Goal: Task Accomplishment & Management: Manage account settings

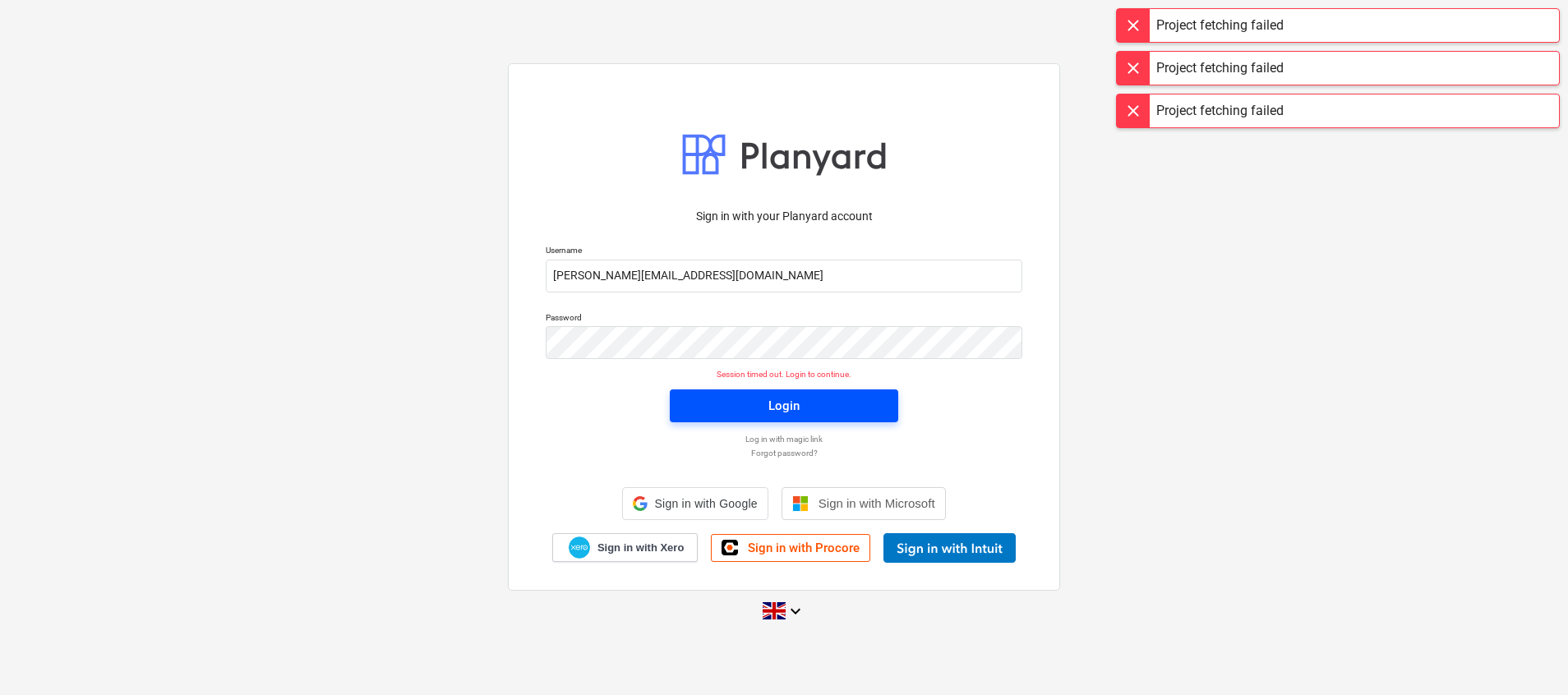
click at [789, 403] on div "Login" at bounding box center [784, 406] width 32 height 22
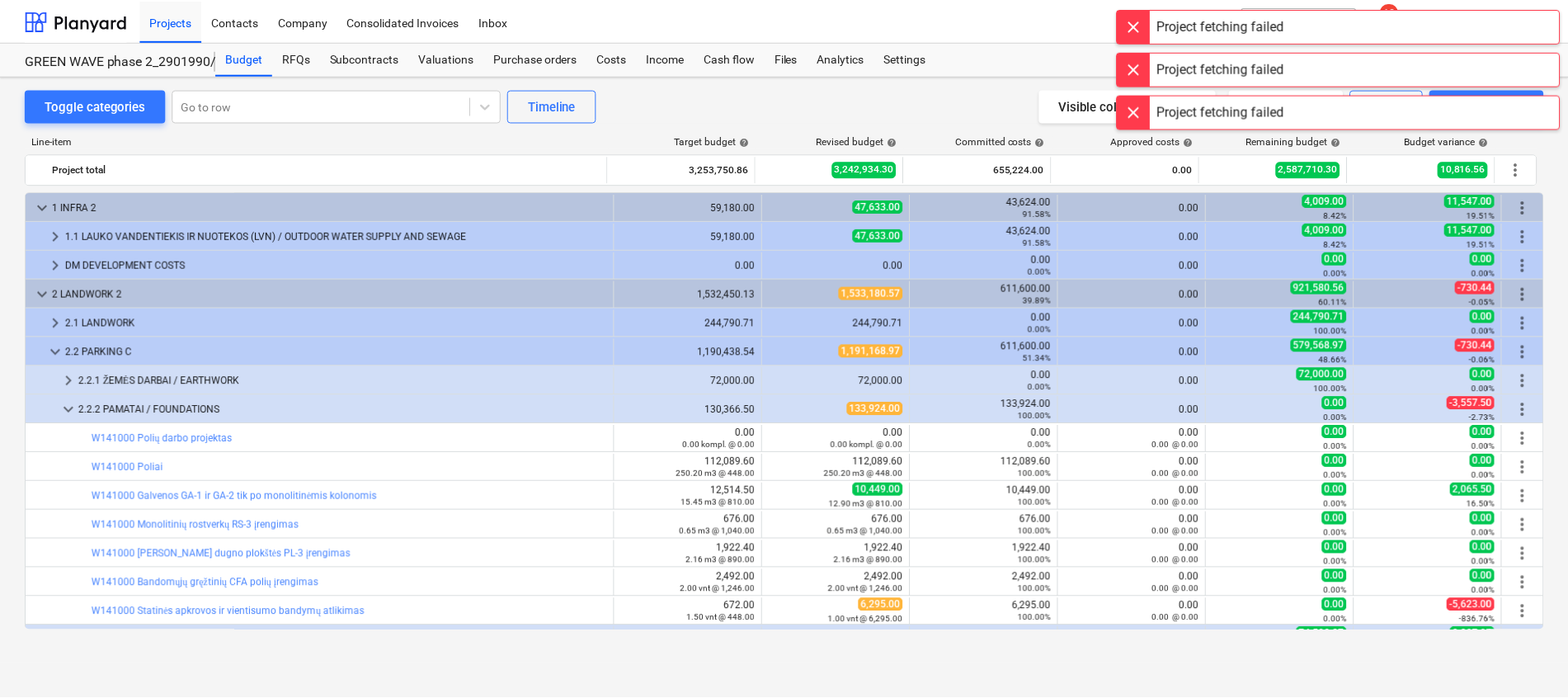
scroll to position [123, 0]
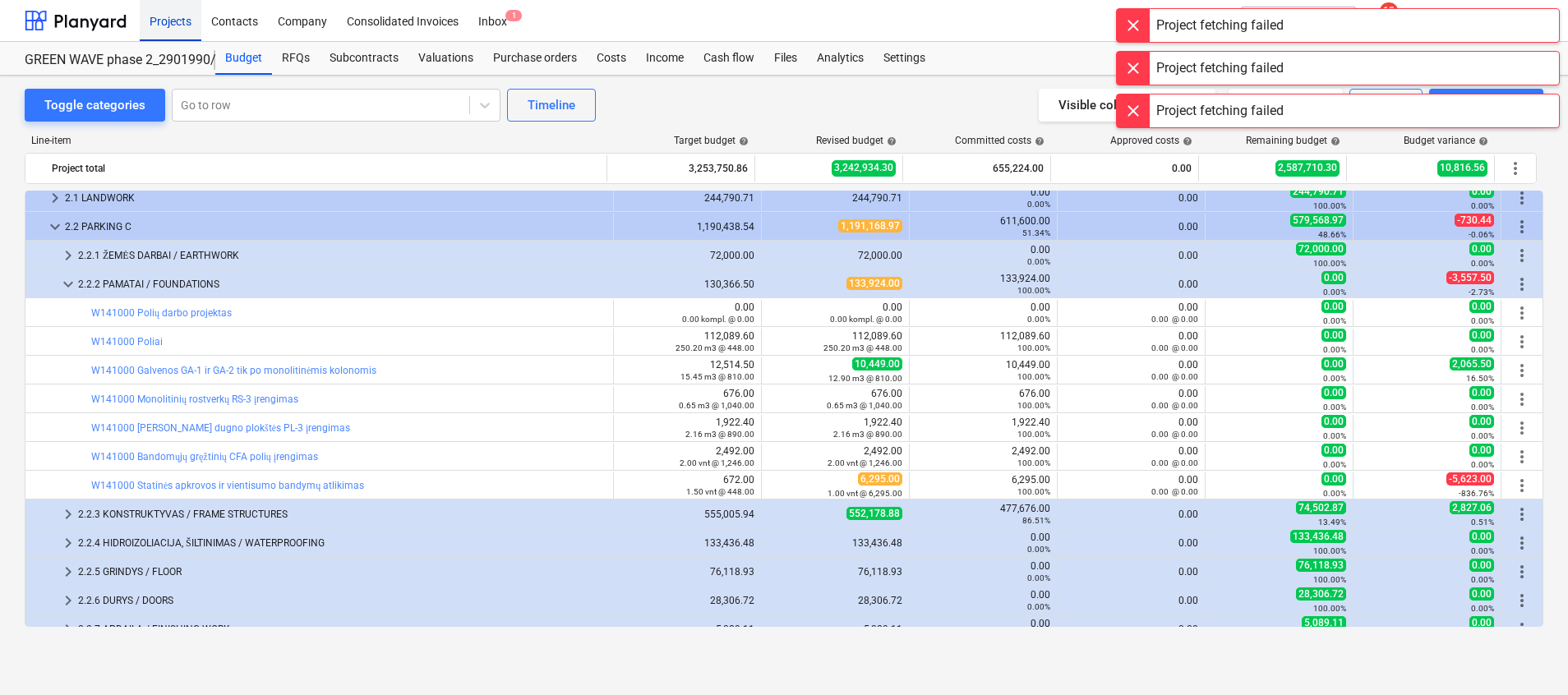
click at [157, 23] on div "Projects" at bounding box center [171, 20] width 61 height 42
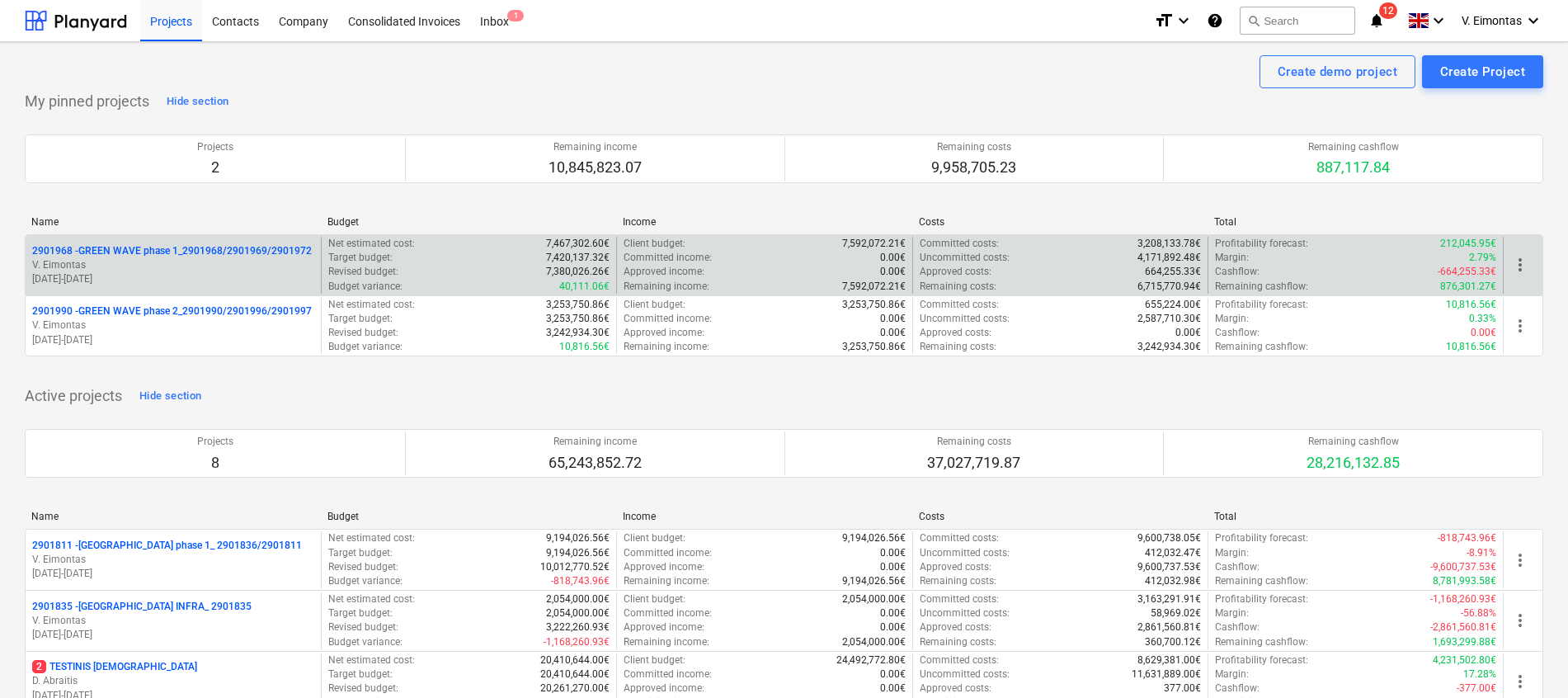
click at [177, 243] on div "2901968 - GREEN WAVE phase 1_2901968/2901969/2901972 V. Eimontas [DATE] - [DATE]" at bounding box center [173, 265] width 295 height 57
click at [179, 246] on p "2901968 - GREEN WAVE phase 1_2901968/2901969/2901972" at bounding box center [171, 250] width 279 height 14
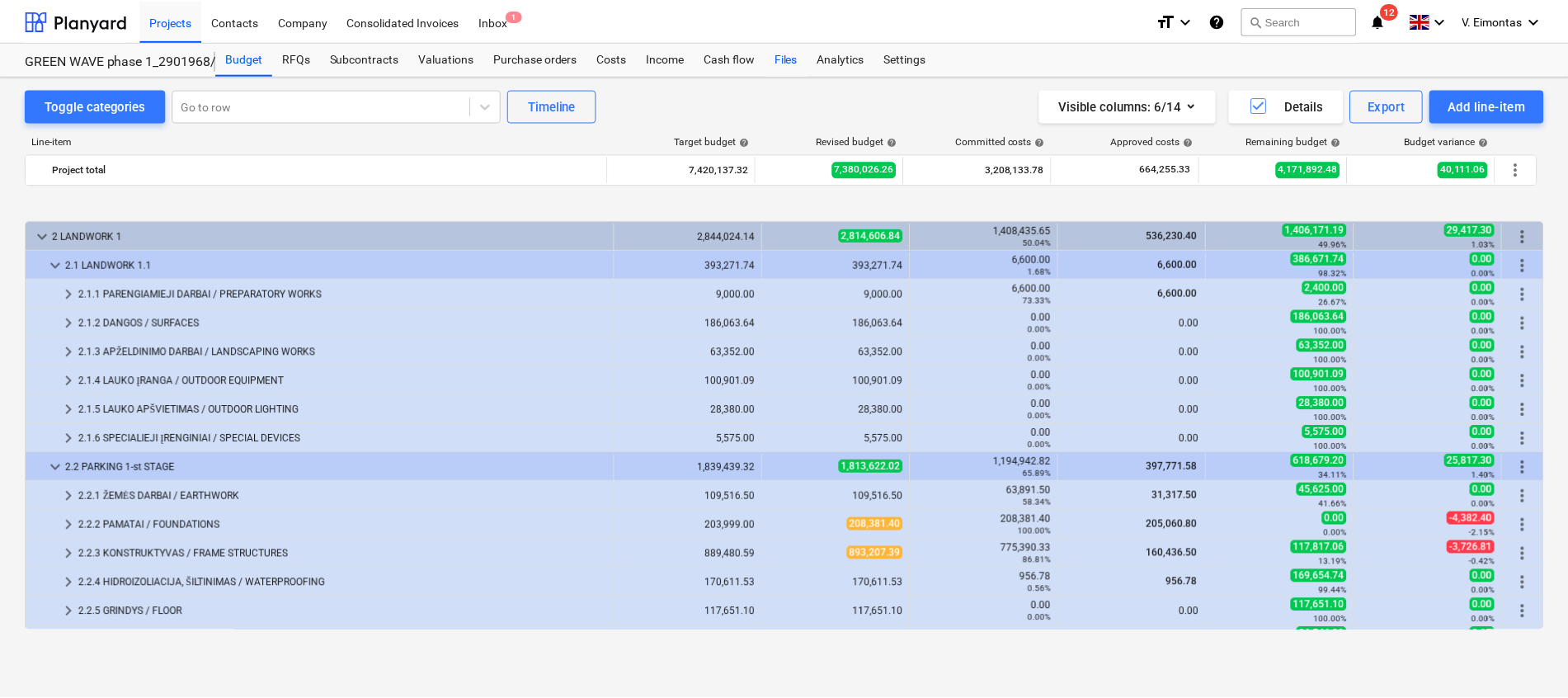
scroll to position [618, 0]
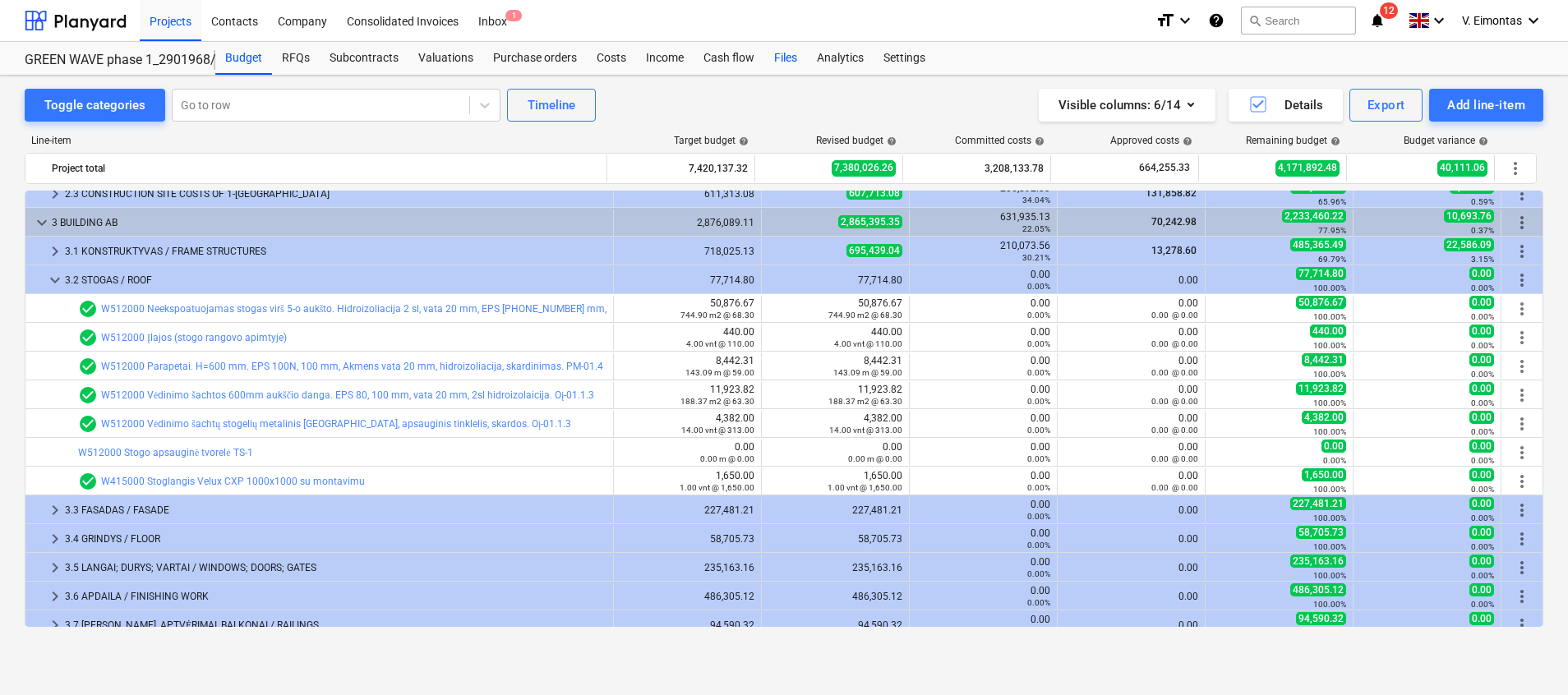
click at [789, 51] on div "Files" at bounding box center [785, 58] width 42 height 32
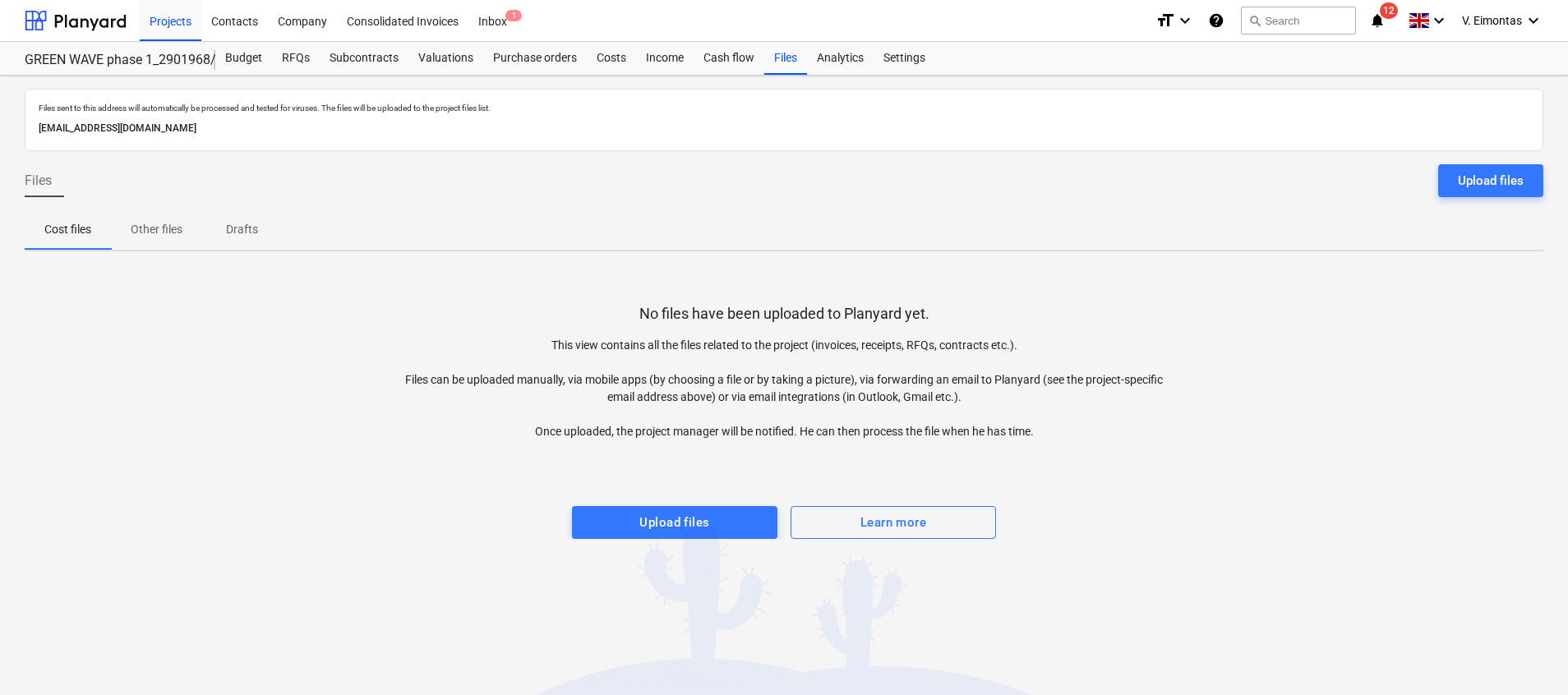
click at [710, 519] on span "Upload files" at bounding box center [674, 523] width 169 height 22
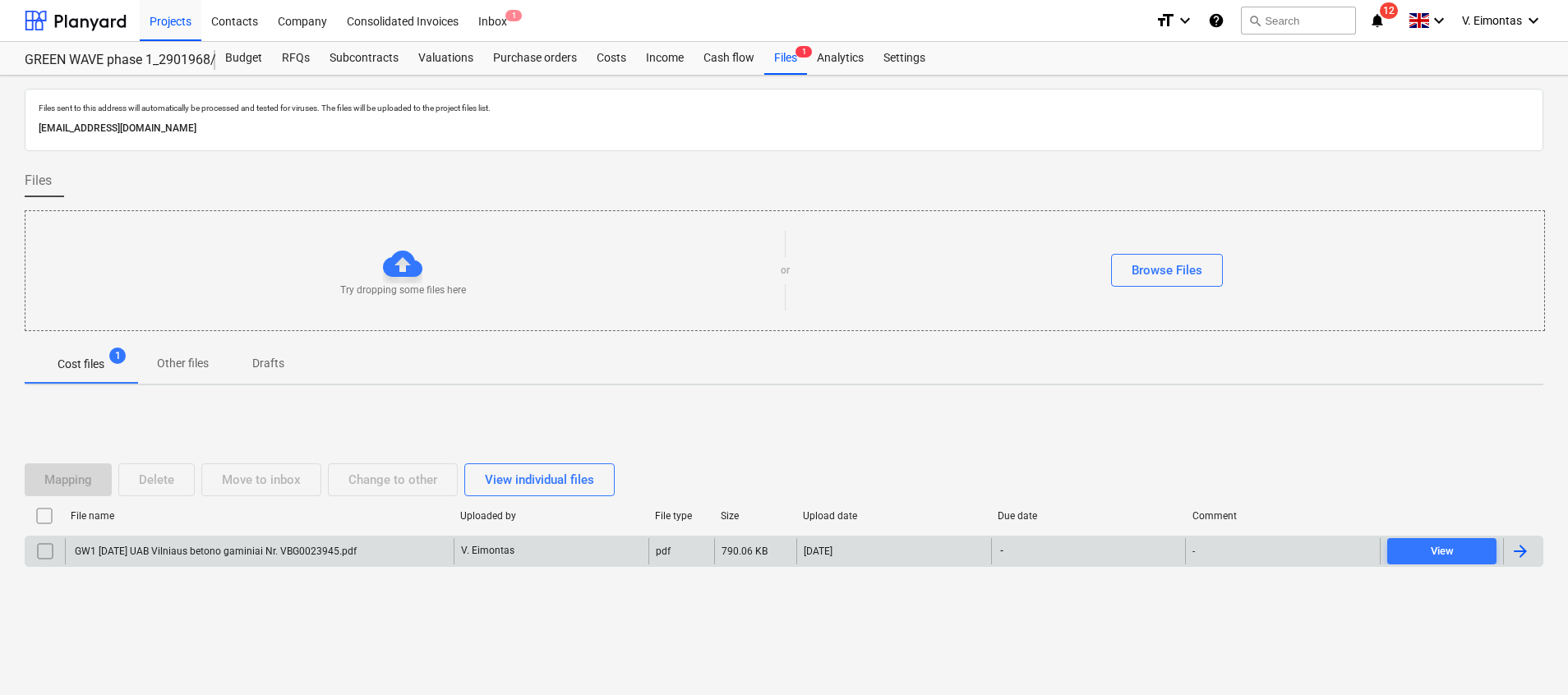
click at [286, 541] on div "GW1 [DATE] UAB Vilniaus betono gaminiai Nr. VBG0023945.pdf" at bounding box center [259, 551] width 388 height 26
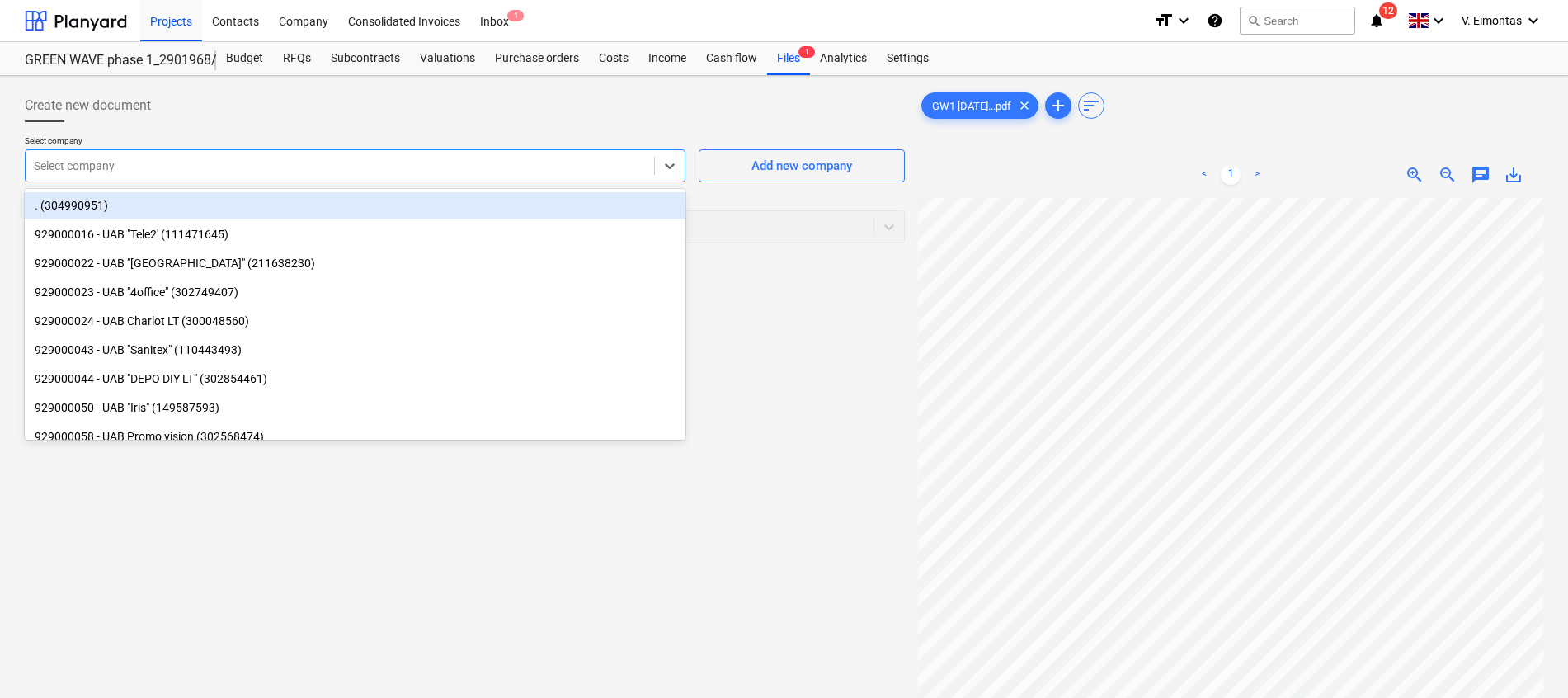
click at [426, 166] on div at bounding box center [339, 166] width 612 height 16
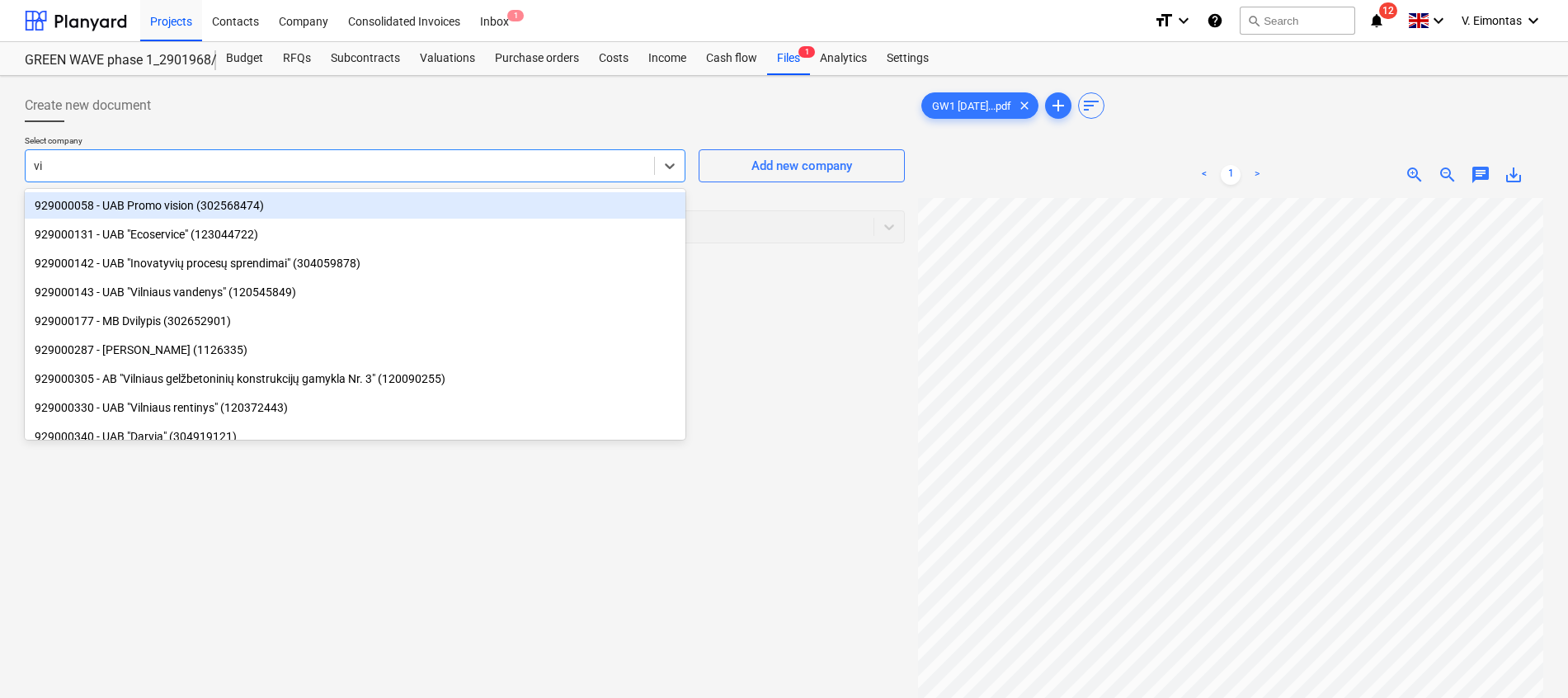
type input "vil"
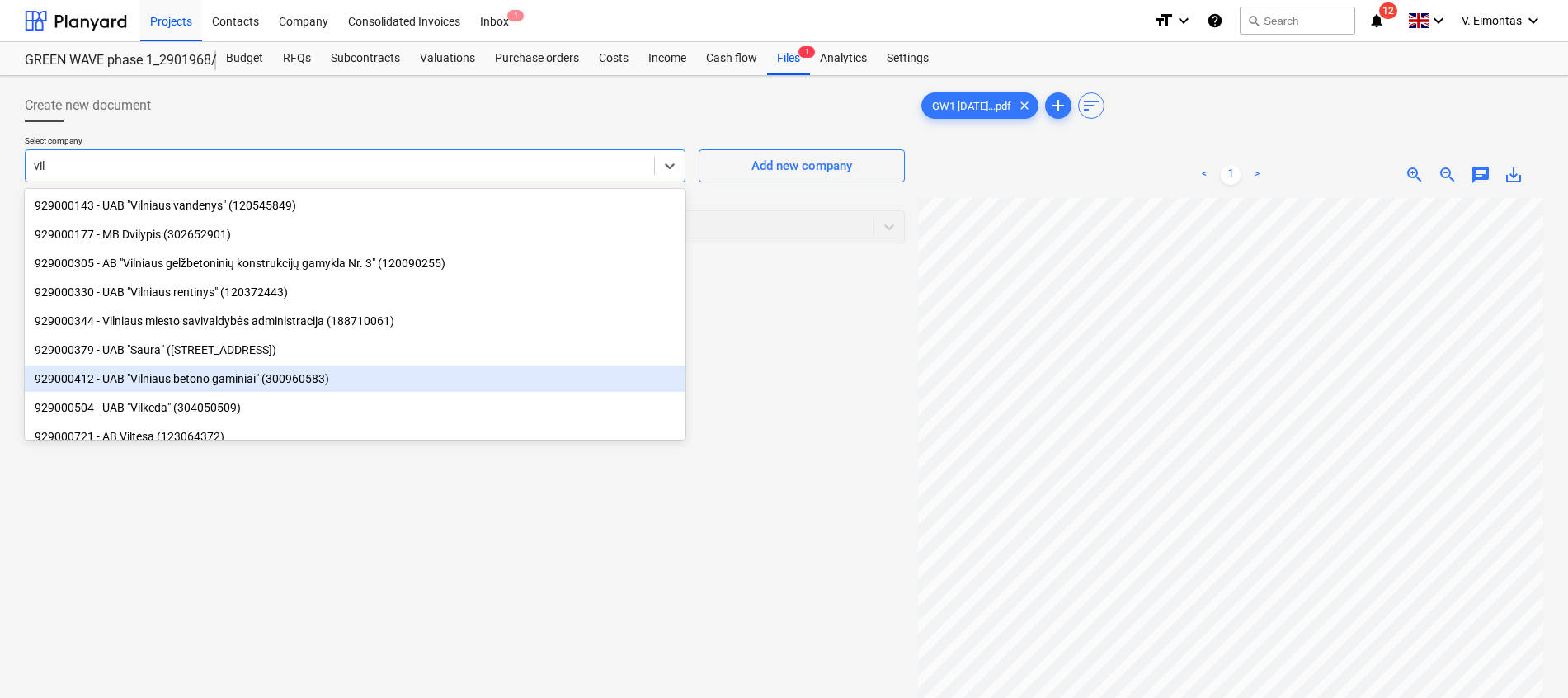
click at [244, 383] on div "929000412 - UAB "Vilniaus betono gaminiai" (300960583)" at bounding box center [354, 378] width 661 height 26
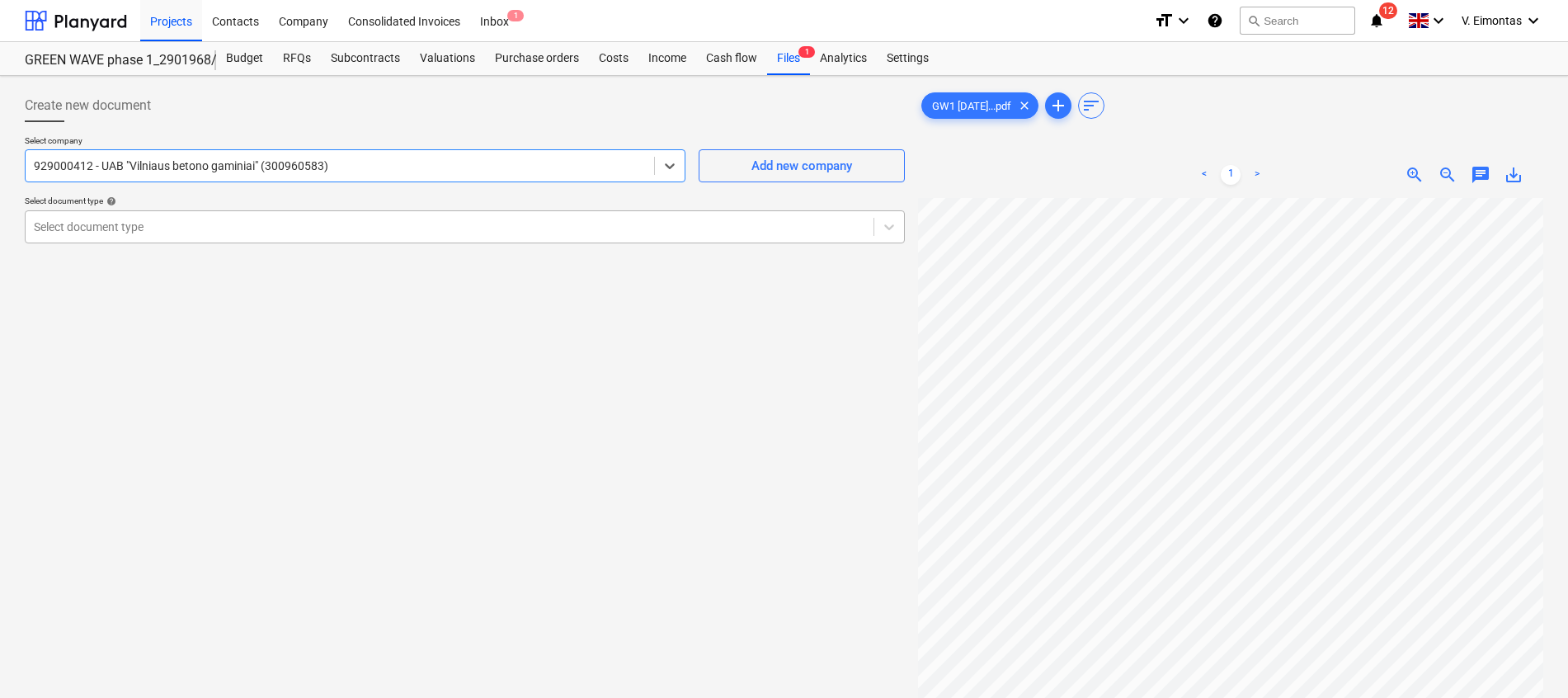
click at [191, 225] on div at bounding box center [449, 227] width 831 height 16
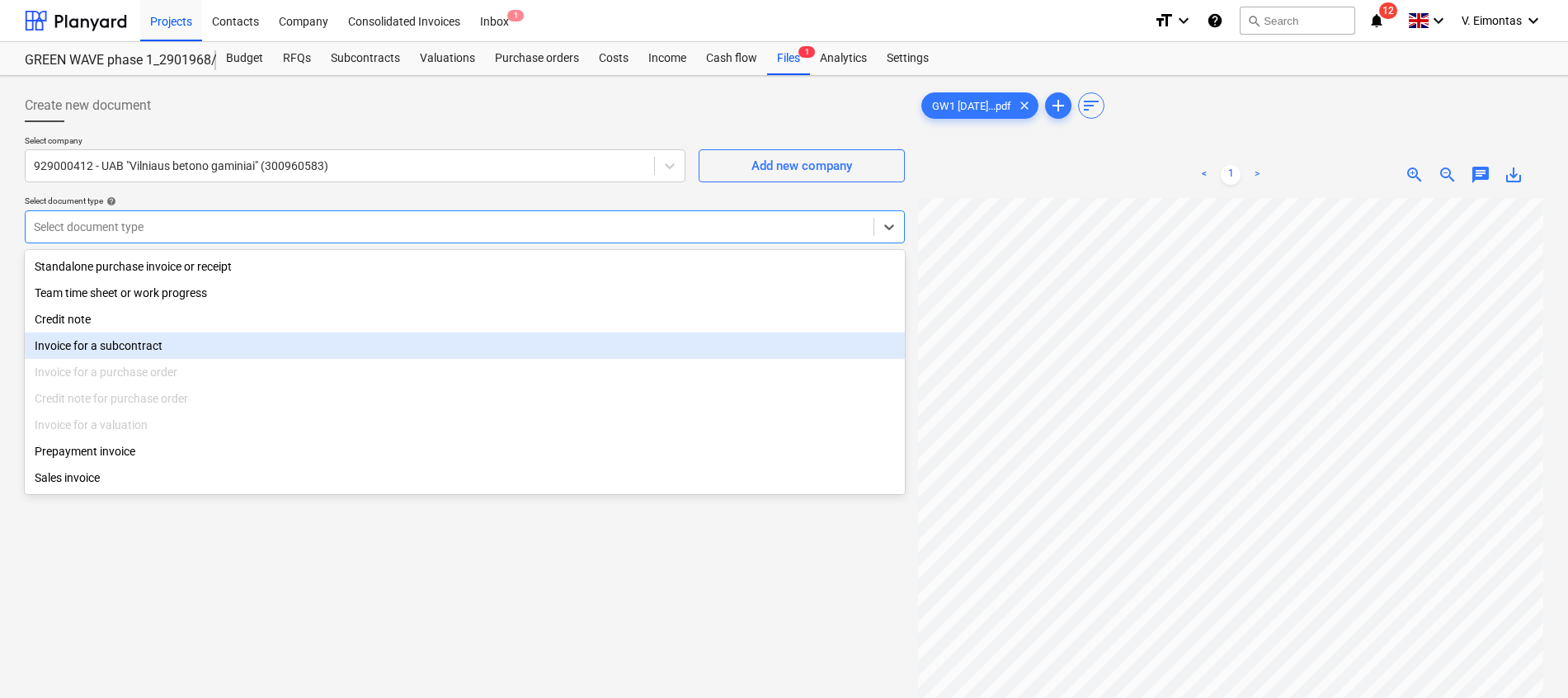
click at [130, 352] on div "Invoice for a subcontract" at bounding box center [464, 345] width 880 height 26
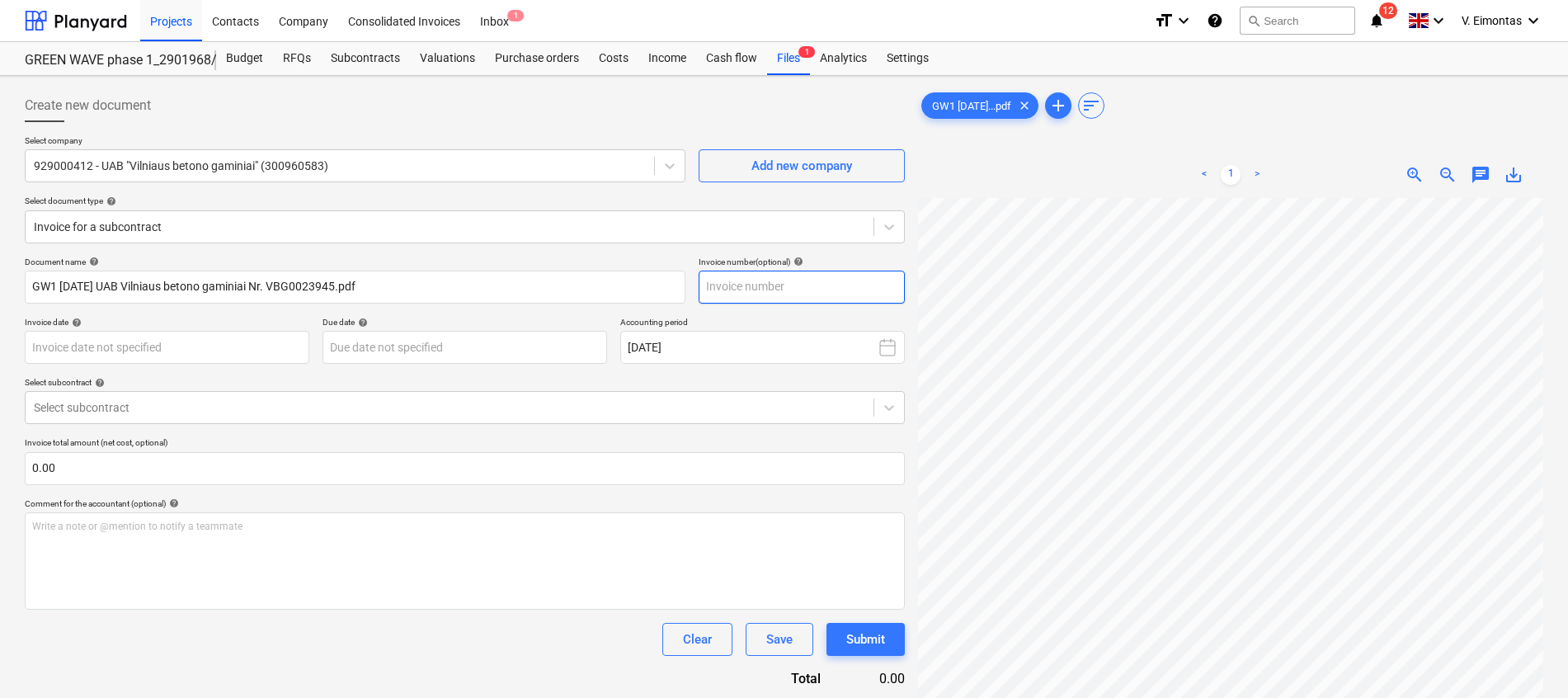
click at [817, 288] on input "text" at bounding box center [801, 286] width 206 height 33
type input "VBG00čę9ėį"
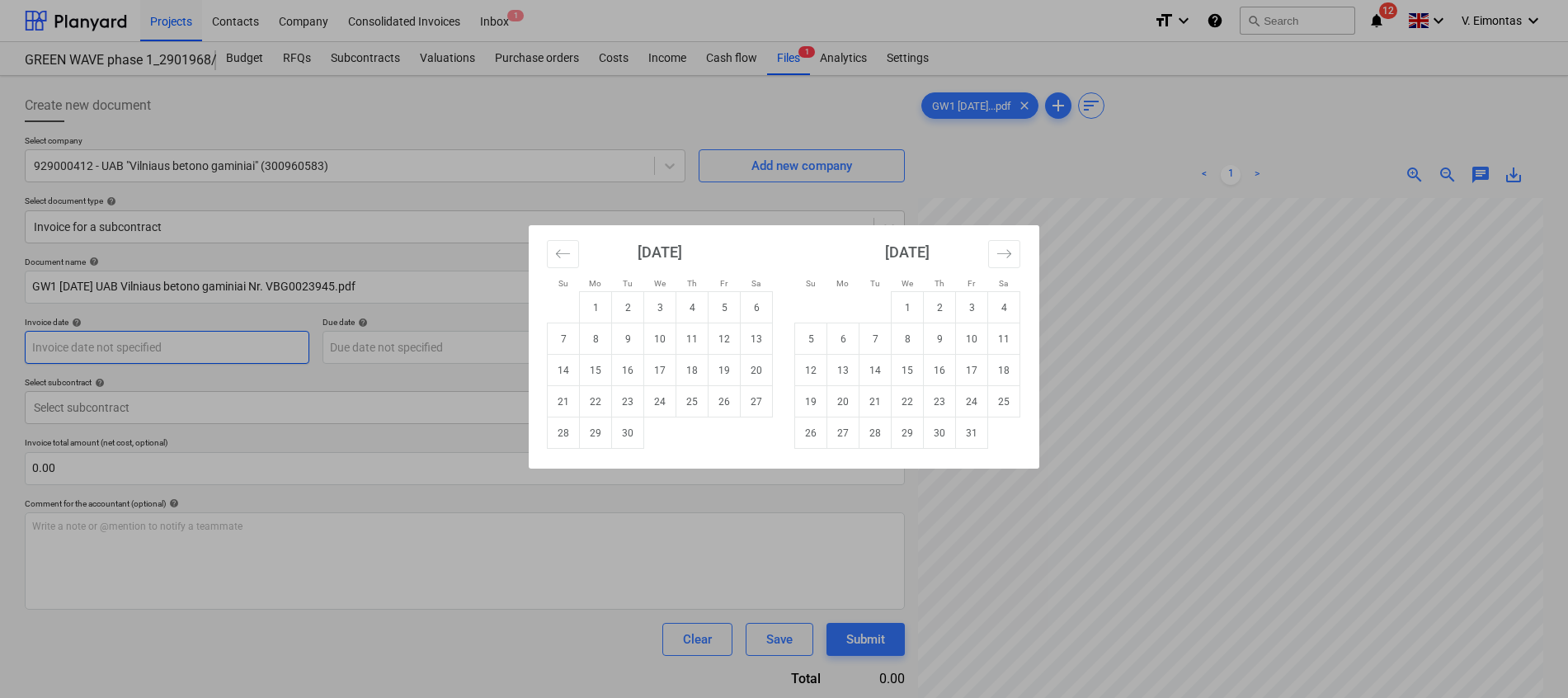
click at [223, 349] on body "Projects Contacts Company Consolidated Invoices Inbox 1 format_size keyboard_ar…" at bounding box center [784, 349] width 1568 height 698
click at [722, 370] on td "19" at bounding box center [724, 370] width 32 height 32
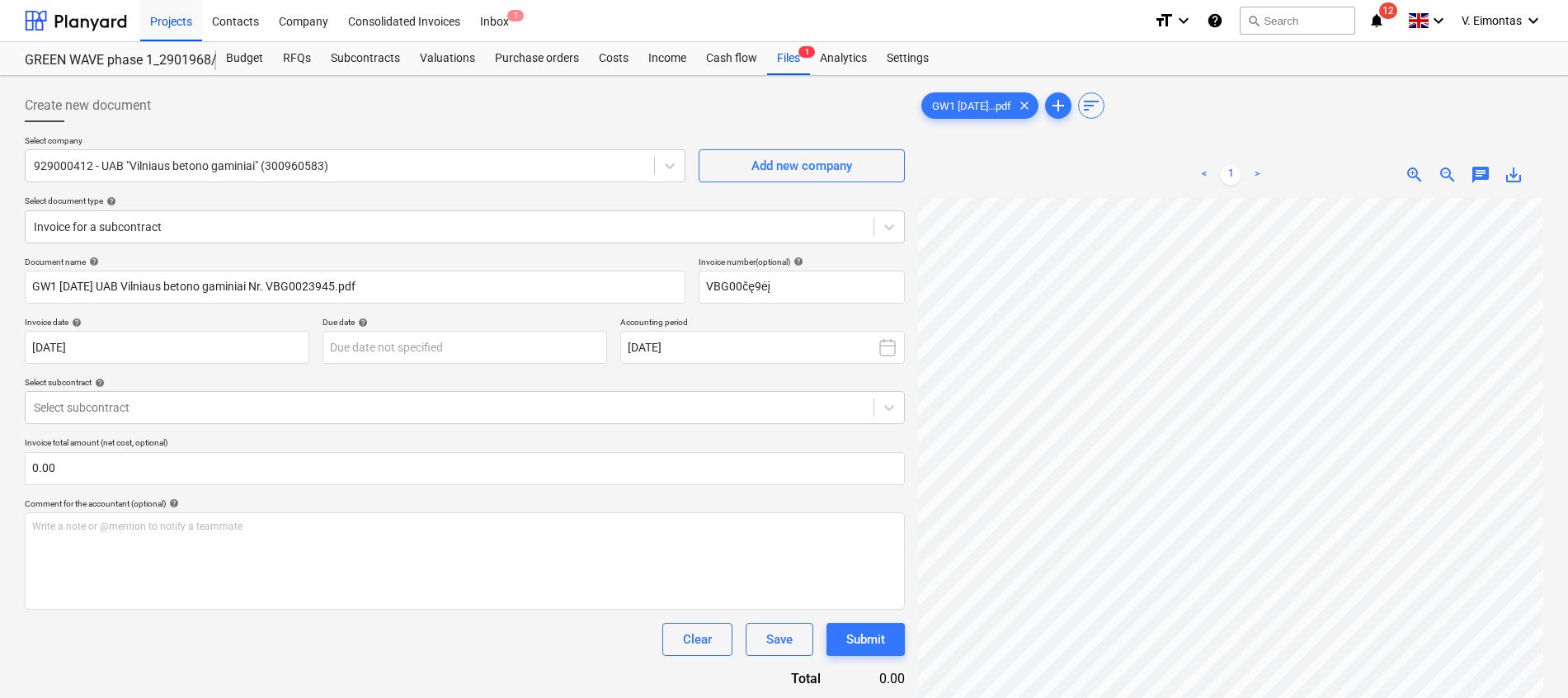
type input "[DATE]"
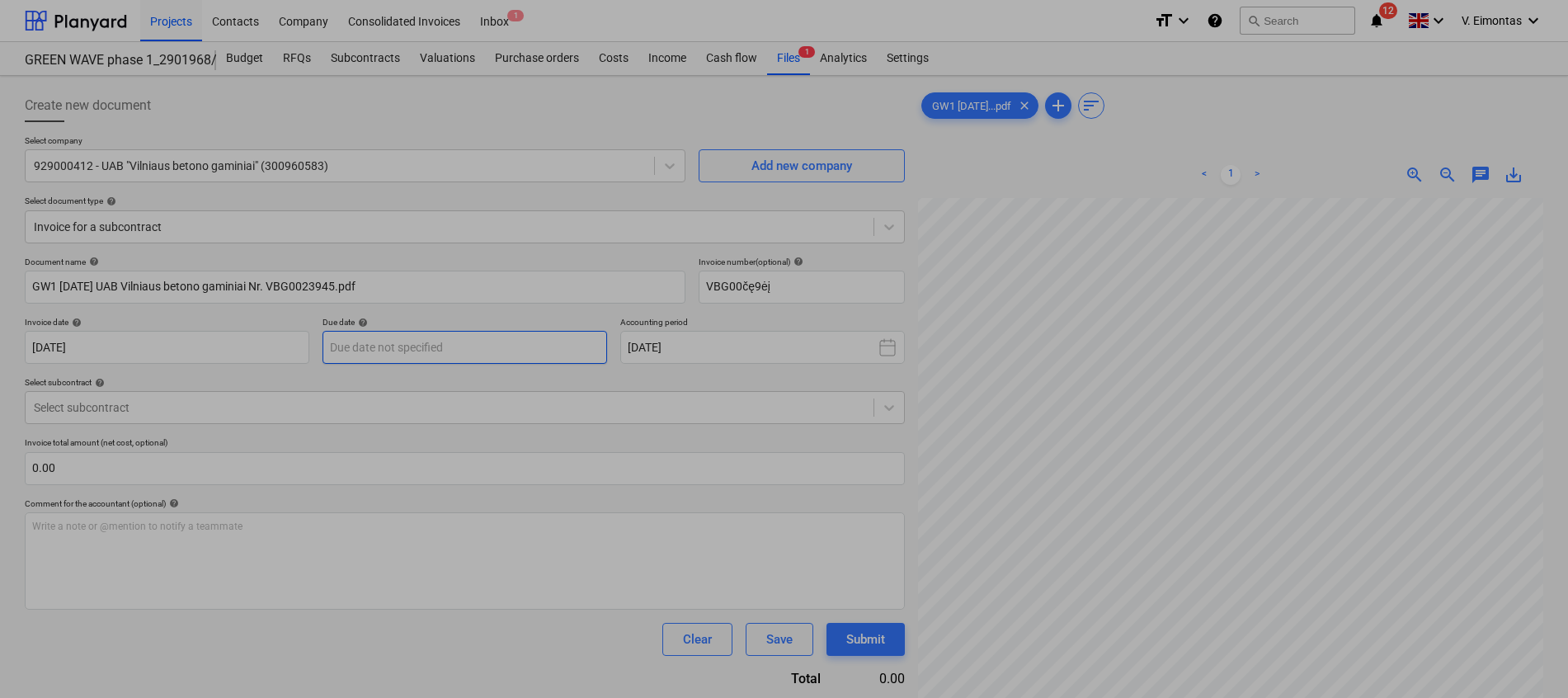
click at [407, 353] on body "Projects Contacts Company Consolidated Invoices Inbox 1 format_size keyboard_ar…" at bounding box center [784, 349] width 1568 height 698
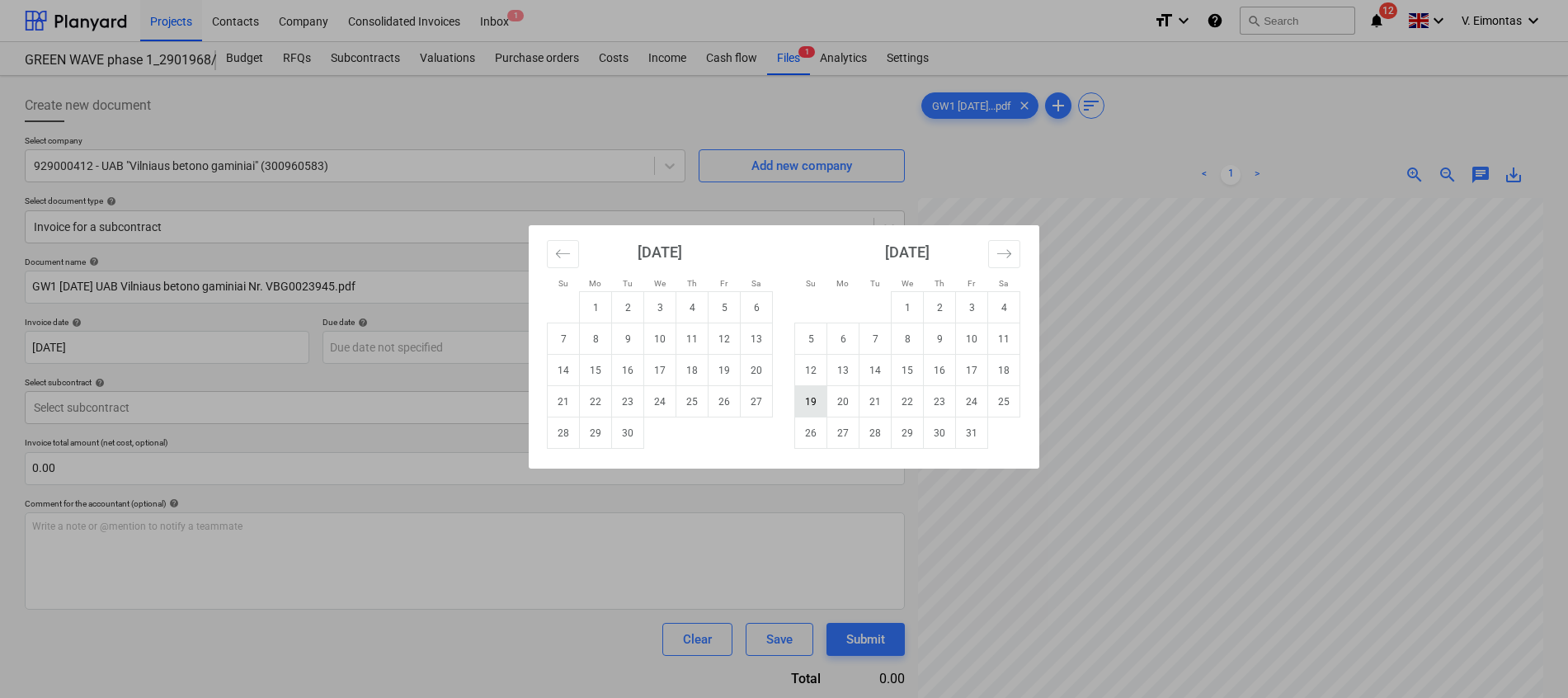
click at [806, 402] on td "19" at bounding box center [810, 402] width 32 height 32
type input "[DATE]"
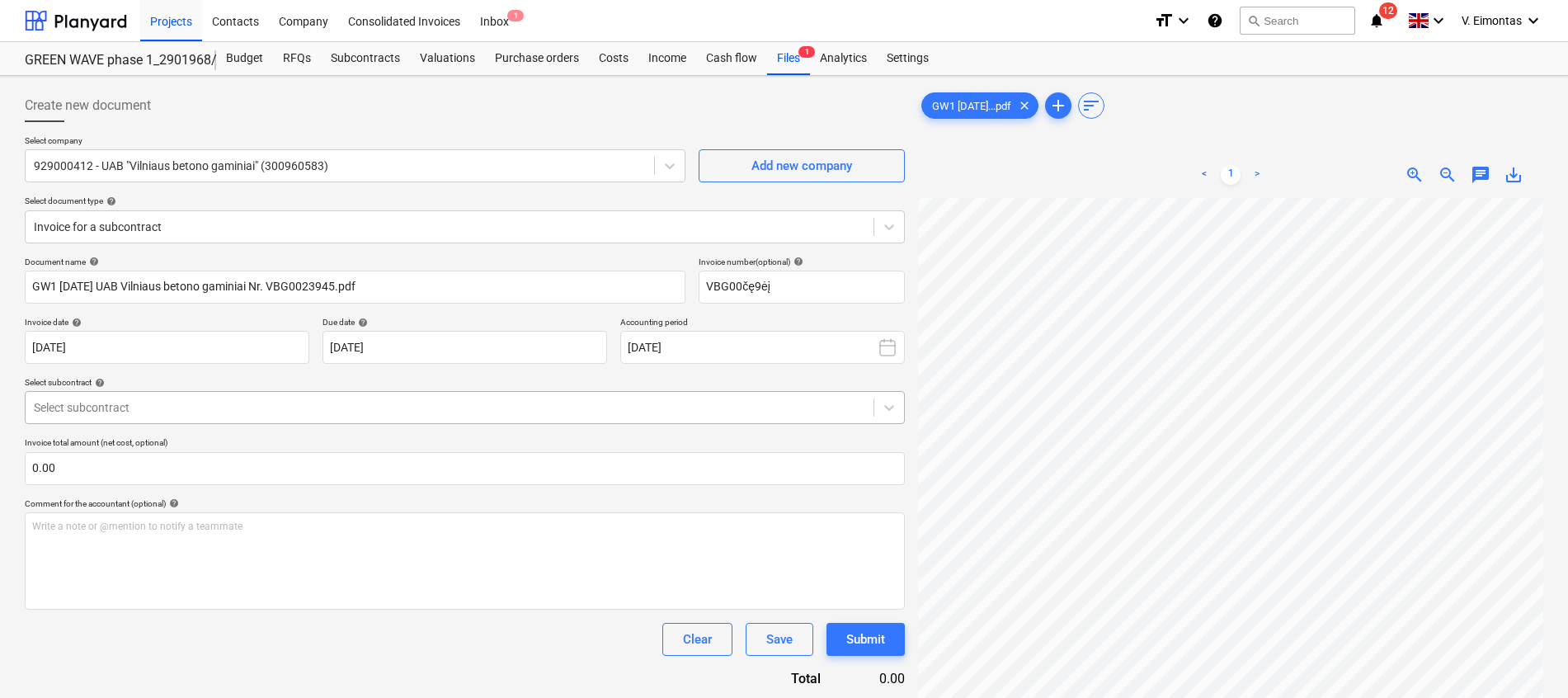
click at [676, 407] on div at bounding box center [449, 407] width 831 height 16
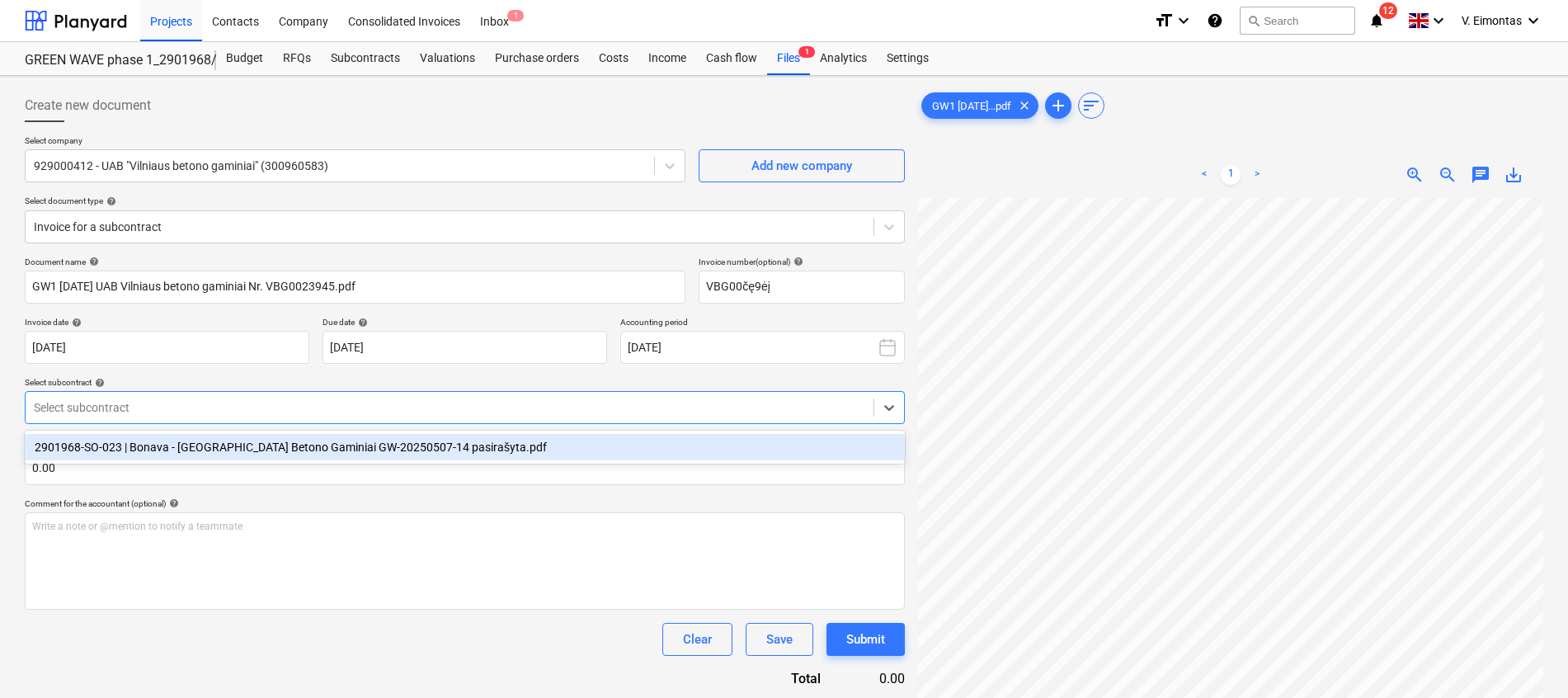
click at [421, 451] on div "2901968-SO-023 | Bonava - [GEOGRAPHIC_DATA] Betono Gaminiai GW-20250507-14 pasi…" at bounding box center [464, 447] width 880 height 26
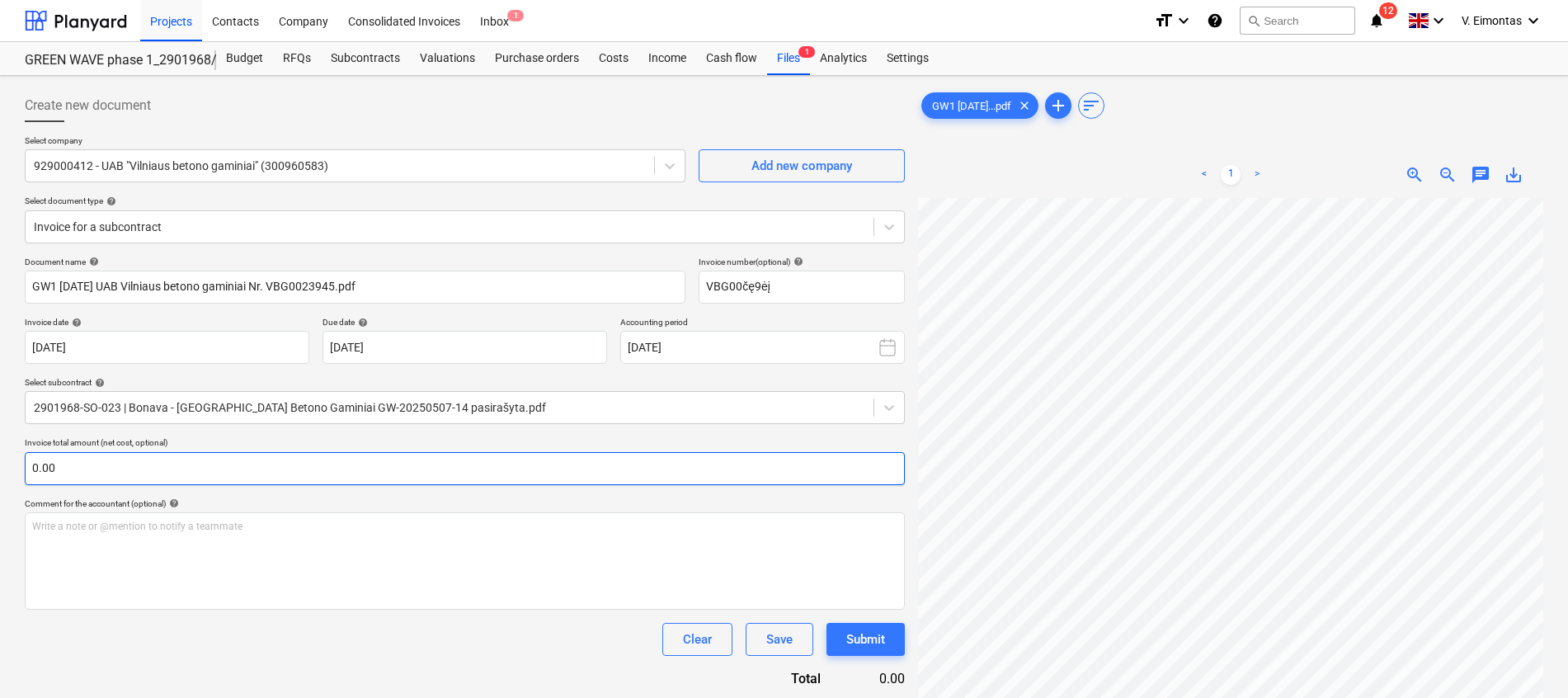
scroll to position [331, 121]
click at [545, 467] on input "text" at bounding box center [464, 469] width 880 height 33
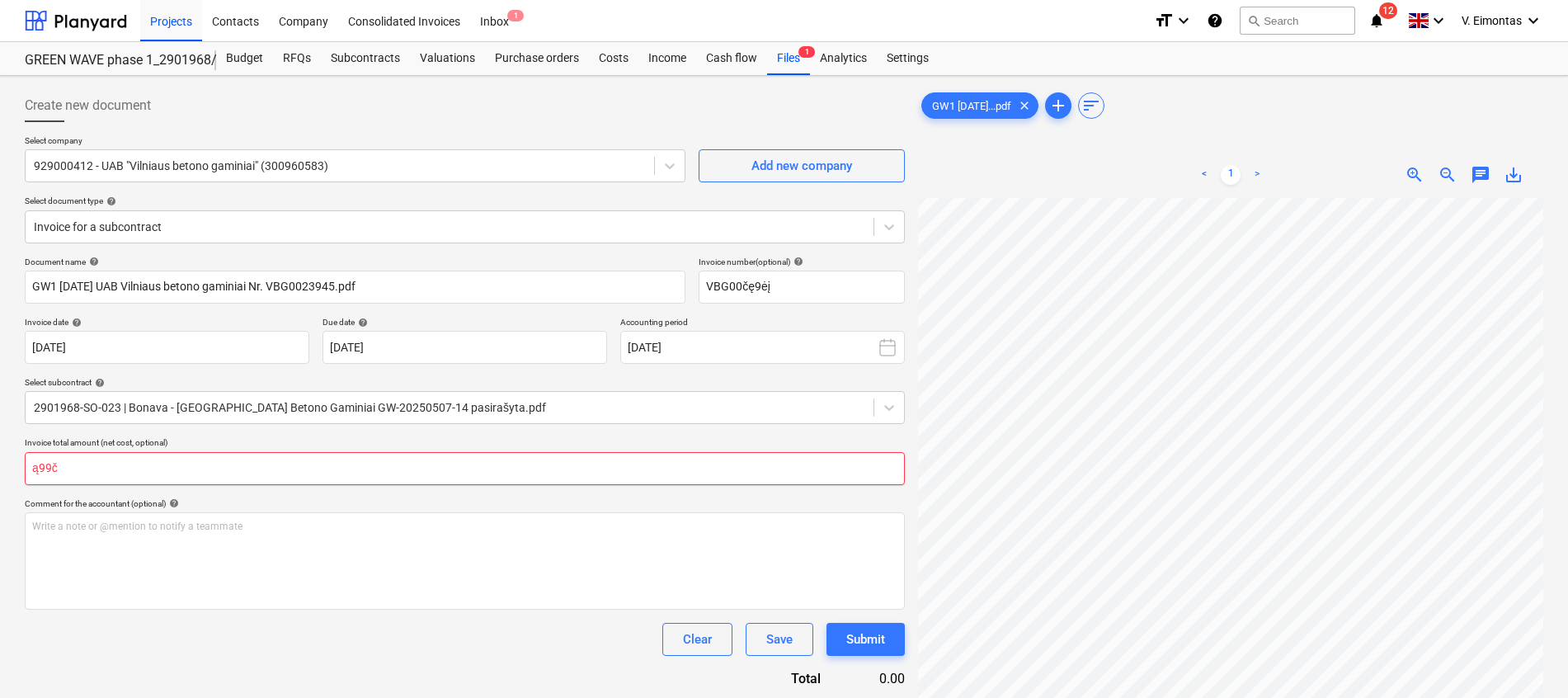
drag, startPoint x: 87, startPoint y: 474, endPoint x: 19, endPoint y: 476, distance: 68.0
click at [19, 476] on div "Create new document Select company 929000412 - UAB "Vilniaus betono gaminiai" (…" at bounding box center [464, 531] width 893 height 898
type input "1,992.00"
click at [74, 557] on div "Write a note or @mention to notify a teammate [PERSON_NAME]" at bounding box center [464, 560] width 880 height 97
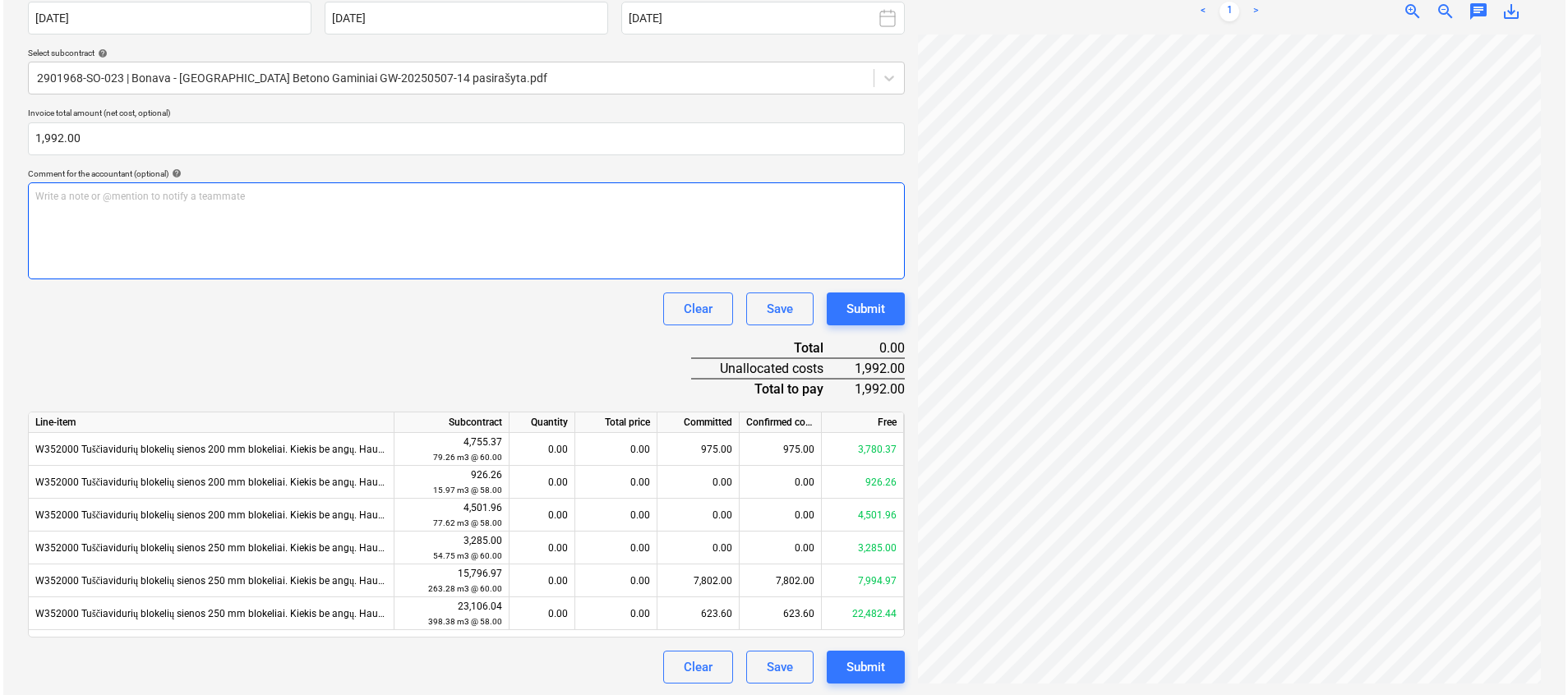
scroll to position [329, 0]
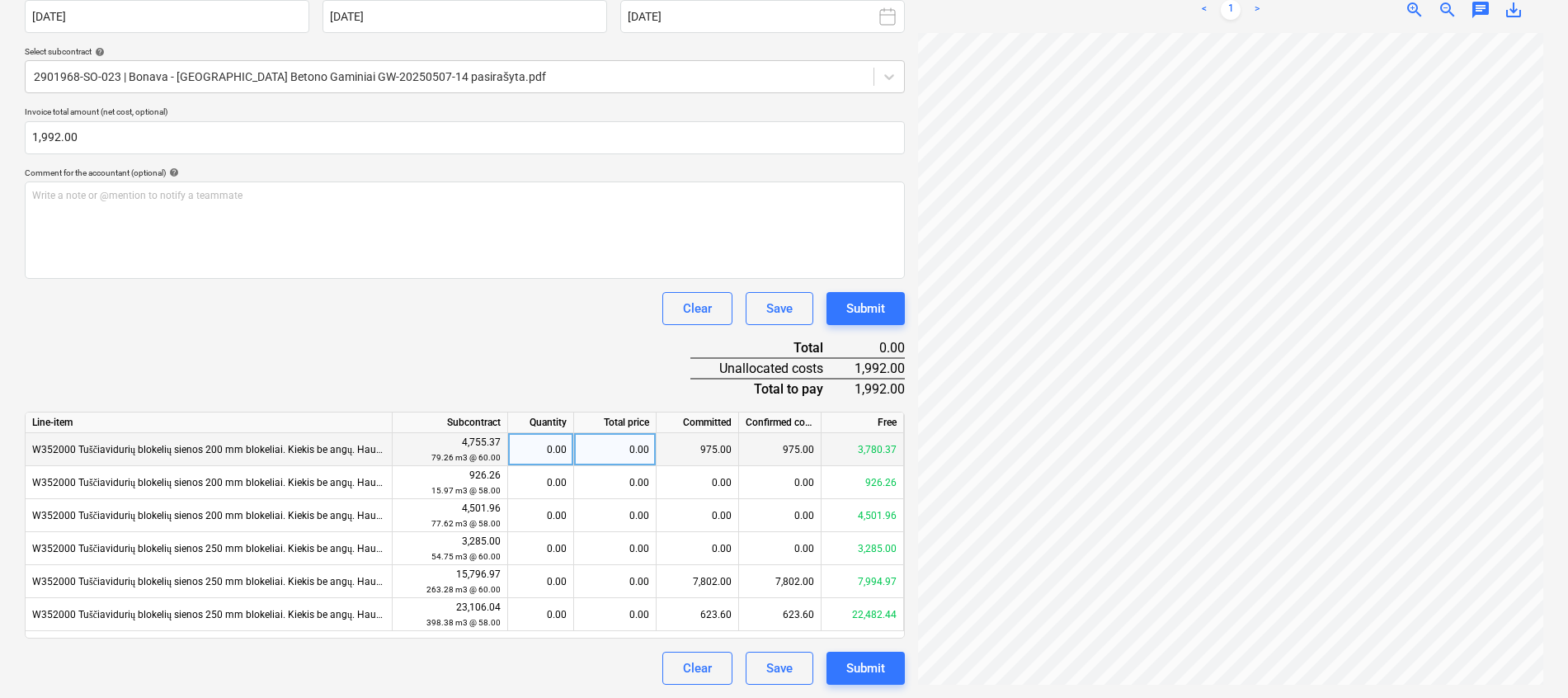
click at [627, 451] on div "0.00" at bounding box center [615, 450] width 82 height 33
type input "450"
click at [576, 342] on div "Document name help GW1 [DATE] UAB Vilniaus betono gaminiai Nr. VBG0023945.pdf I…" at bounding box center [464, 305] width 880 height 759
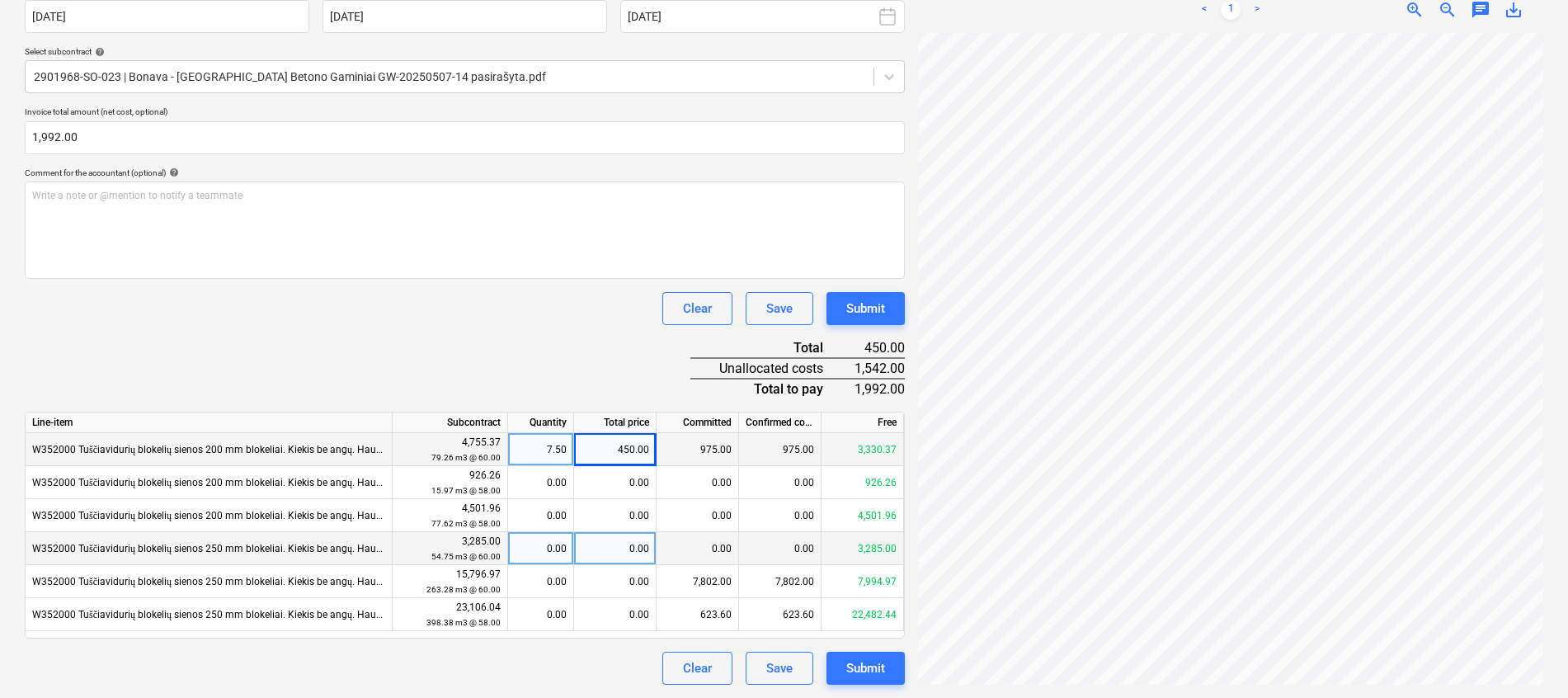
click at [612, 546] on div "0.00" at bounding box center [615, 548] width 82 height 33
type input "1542"
click at [516, 354] on div "Document name help GW1 [DATE] UAB Vilniaus betono gaminiai Nr. VBG0023945.pdf I…" at bounding box center [464, 305] width 880 height 759
click at [893, 669] on button "Submit" at bounding box center [866, 668] width 78 height 33
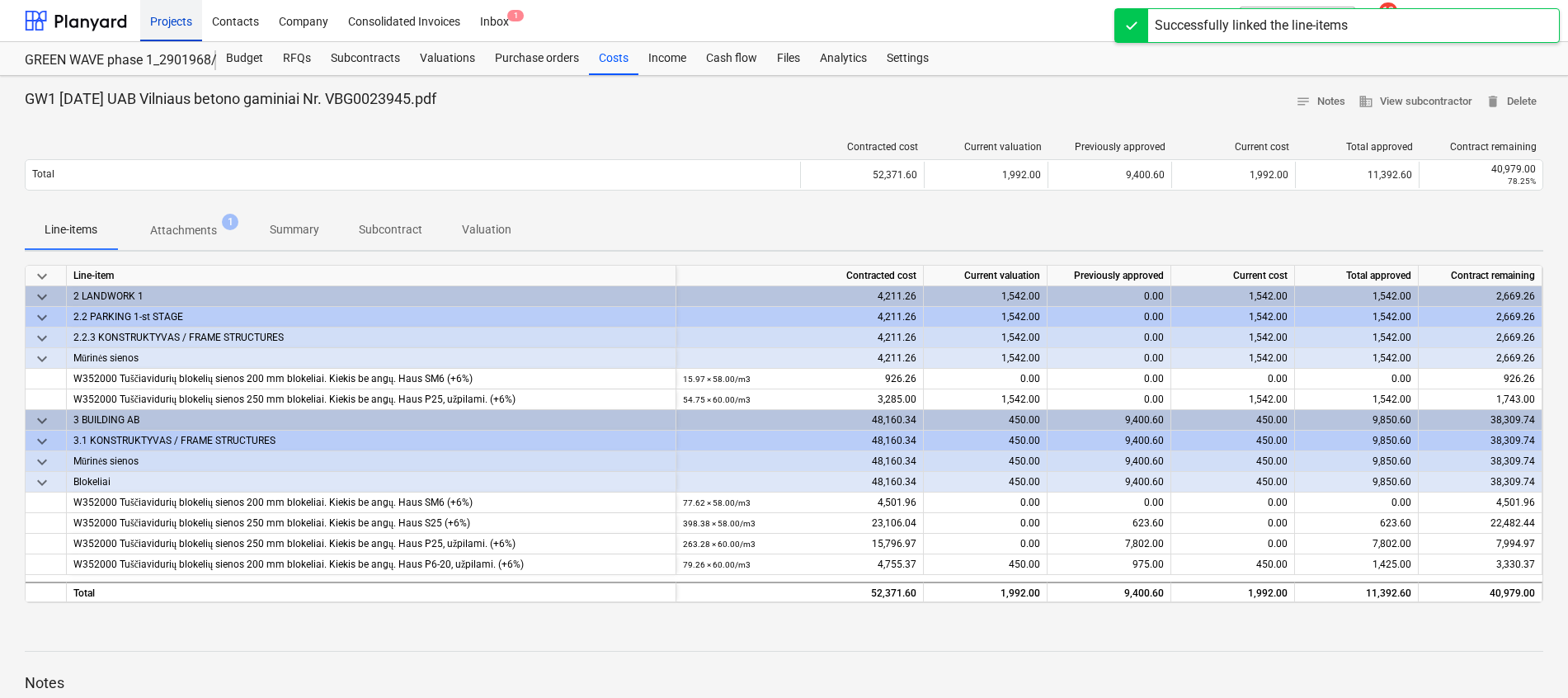
click at [173, 24] on div "Projects" at bounding box center [171, 20] width 62 height 42
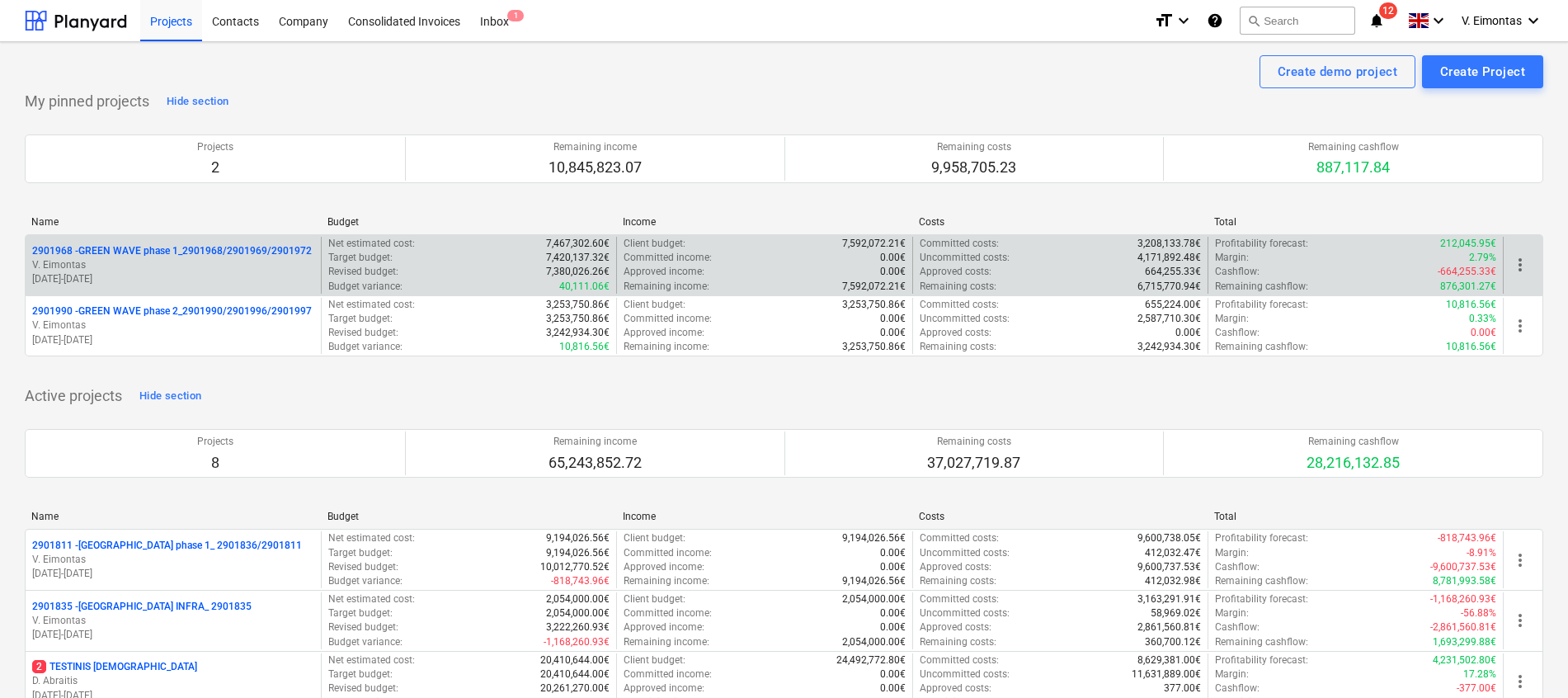
click at [204, 251] on p "2901968 - GREEN WAVE phase 1_2901968/2901969/2901972" at bounding box center [171, 250] width 279 height 14
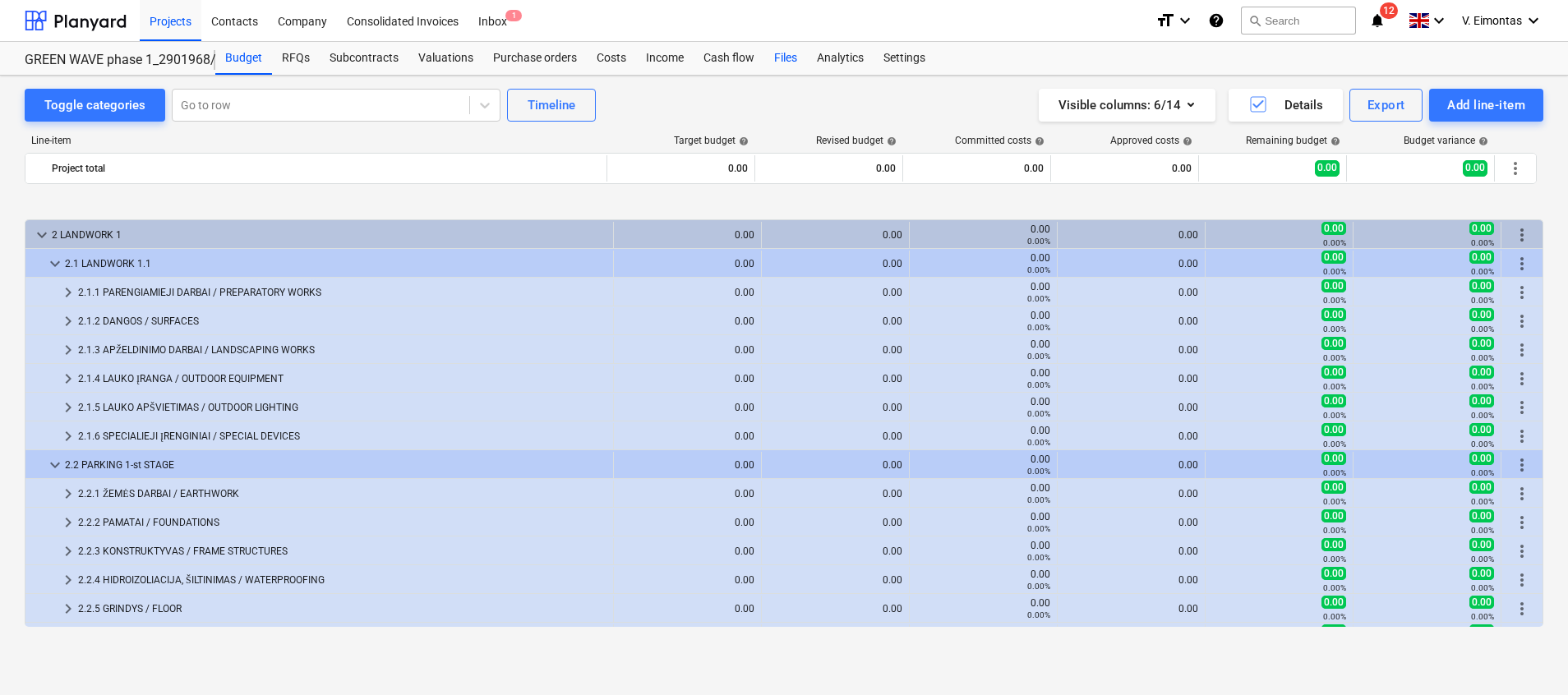
click at [779, 60] on div "Files" at bounding box center [785, 58] width 42 height 32
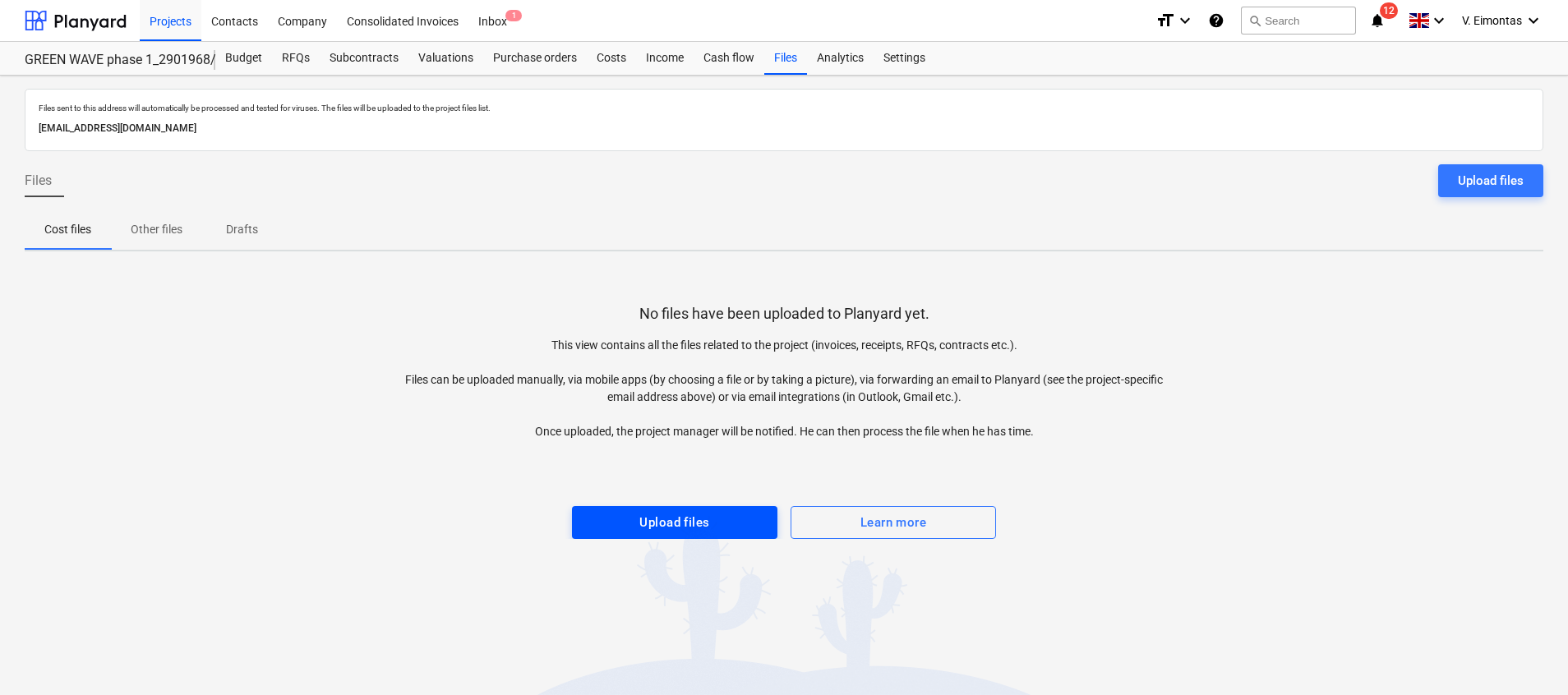
click at [591, 515] on span "Upload files" at bounding box center [674, 523] width 169 height 22
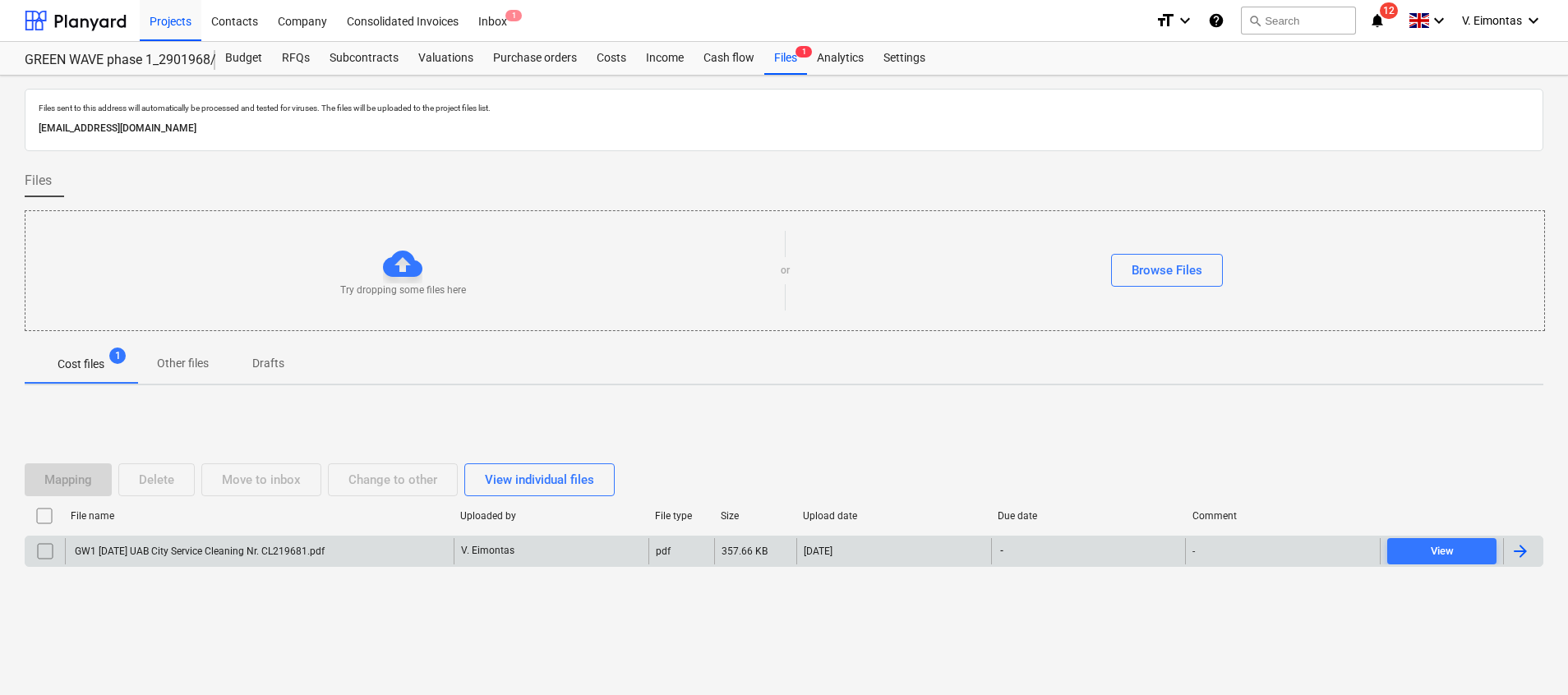
click at [276, 542] on div "GW1 [DATE] UAB City Service Cleaning Nr. CL219681.pdf" at bounding box center [259, 551] width 388 height 26
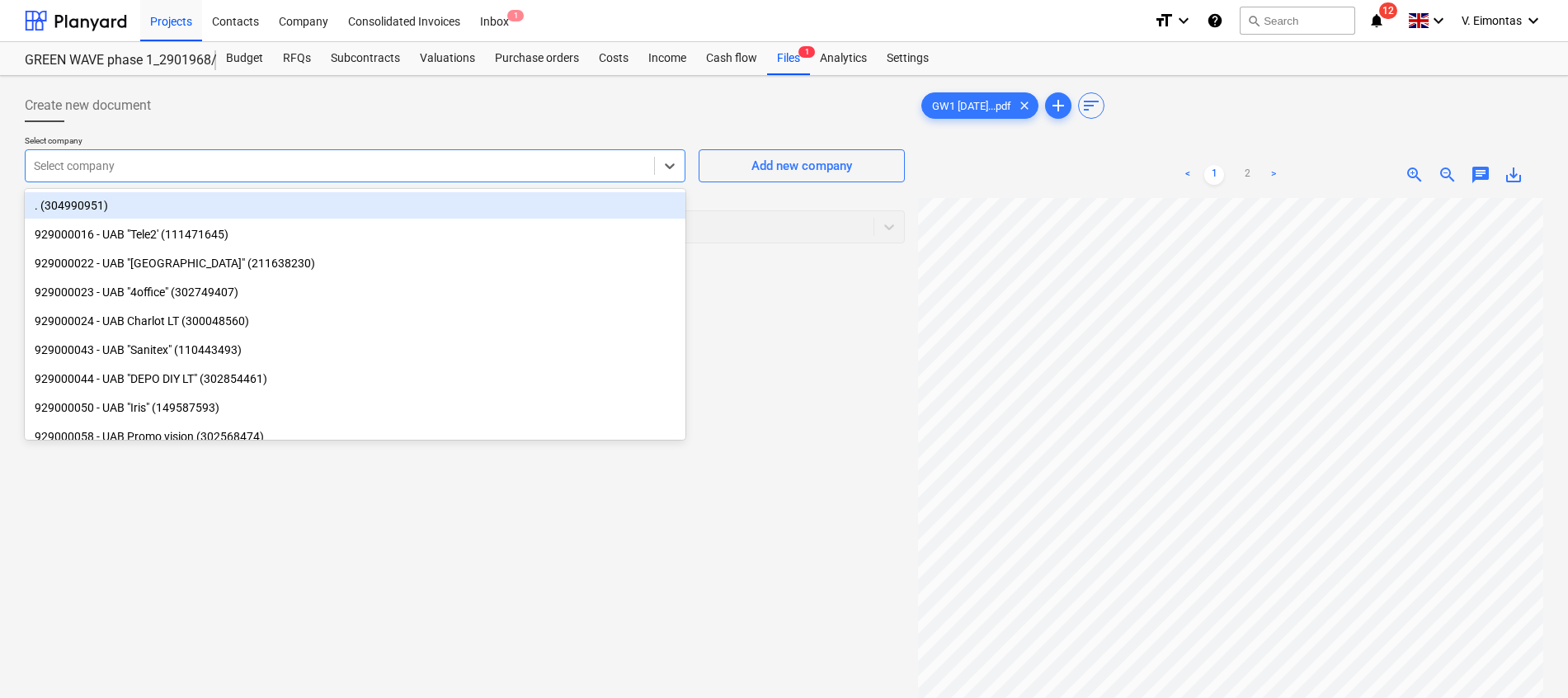
click at [495, 158] on div at bounding box center [339, 166] width 612 height 16
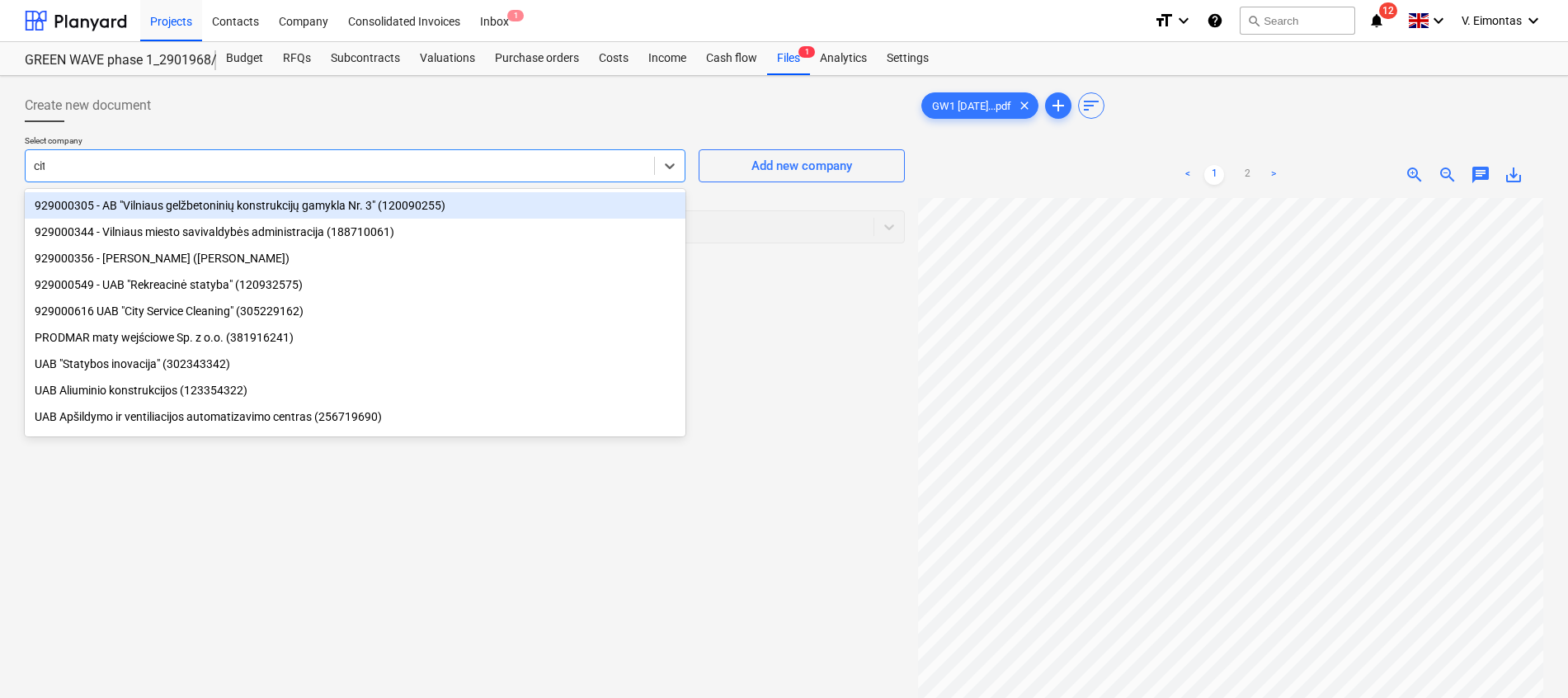
type input "city"
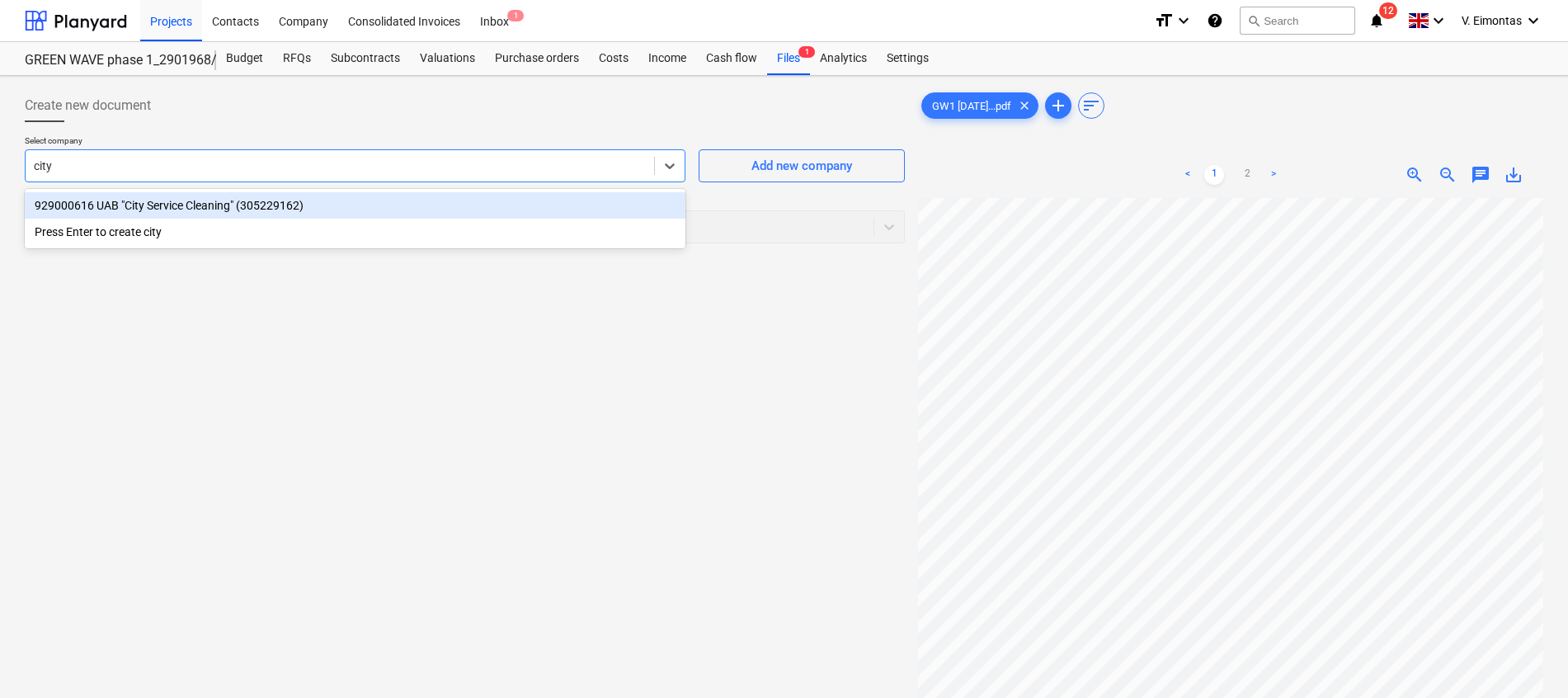
click at [247, 197] on div "929000616 UAB "City Service Cleaning" (305229162)" at bounding box center [354, 205] width 661 height 26
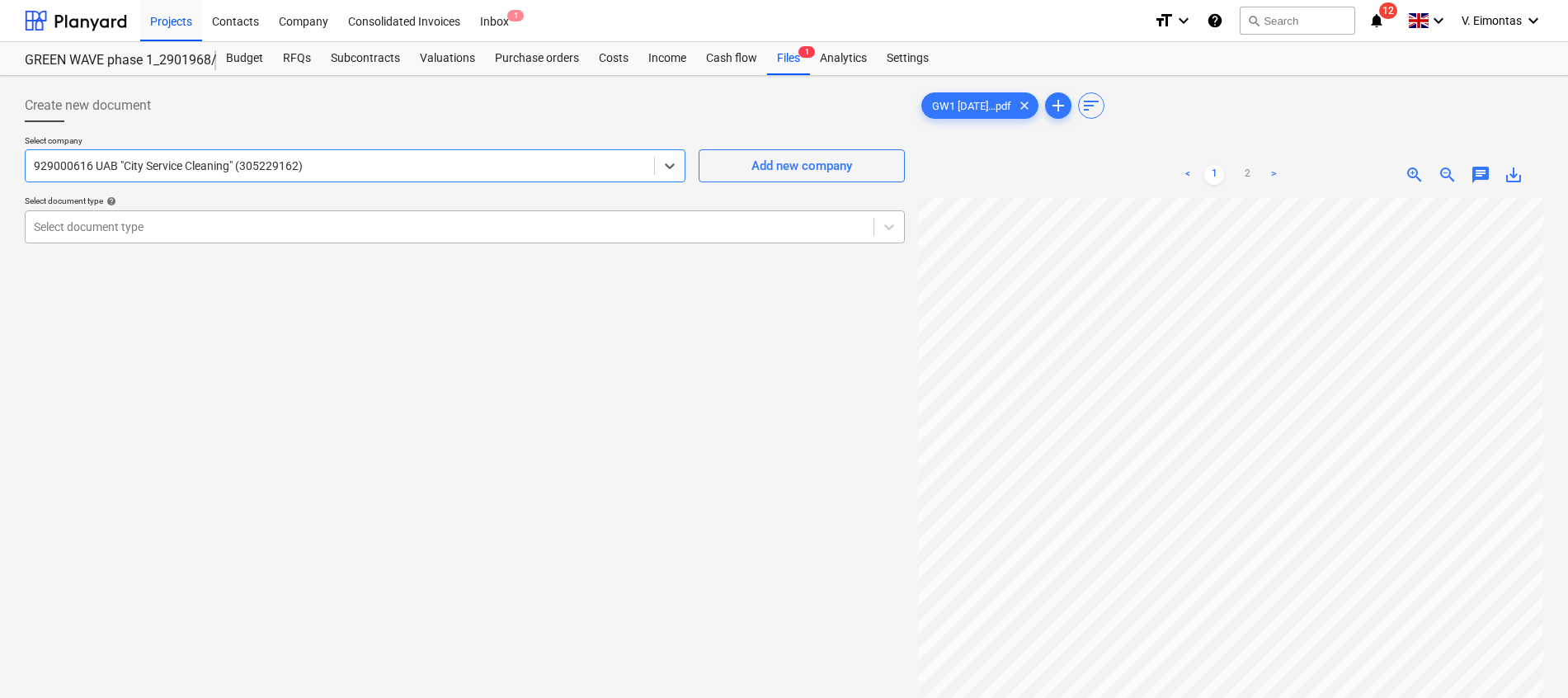
click at [236, 220] on div at bounding box center [449, 227] width 831 height 16
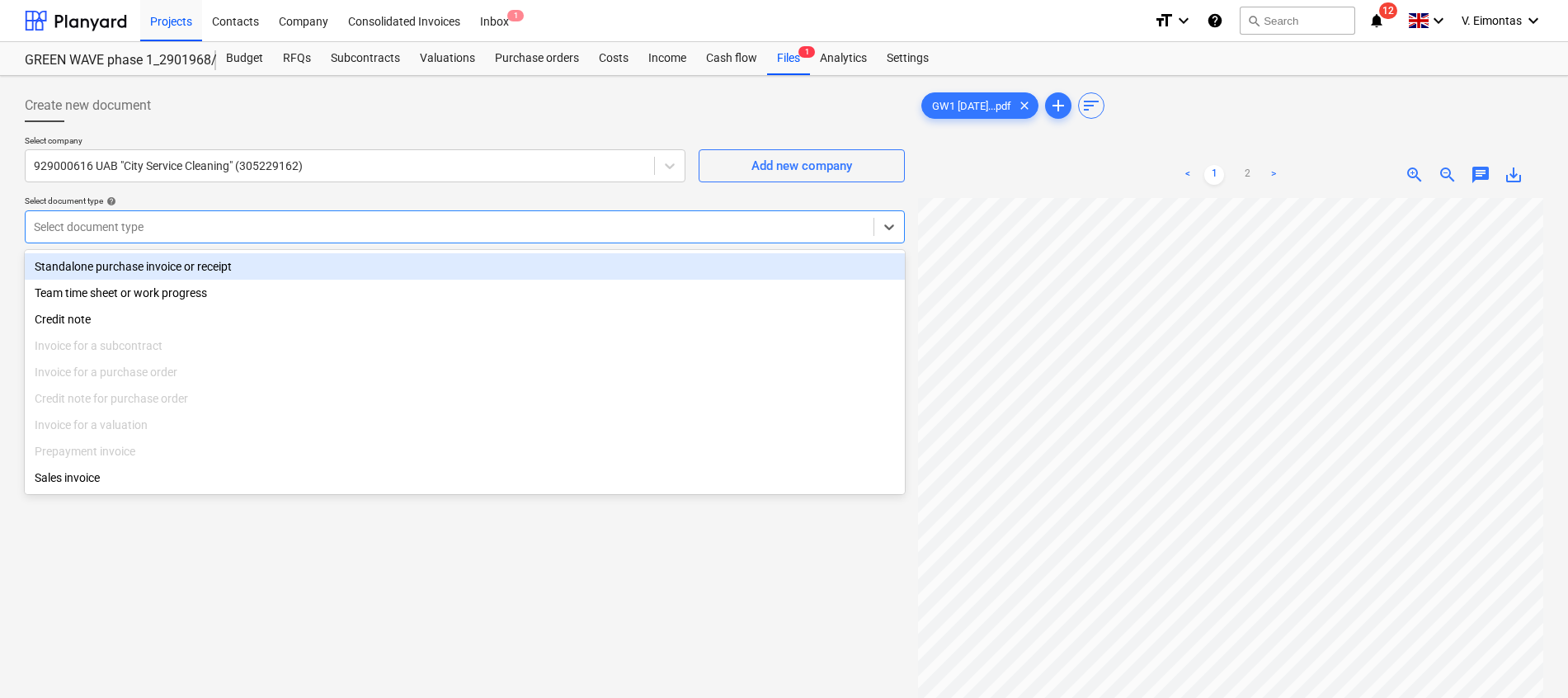
click at [169, 270] on div "Standalone purchase invoice or receipt" at bounding box center [464, 266] width 880 height 26
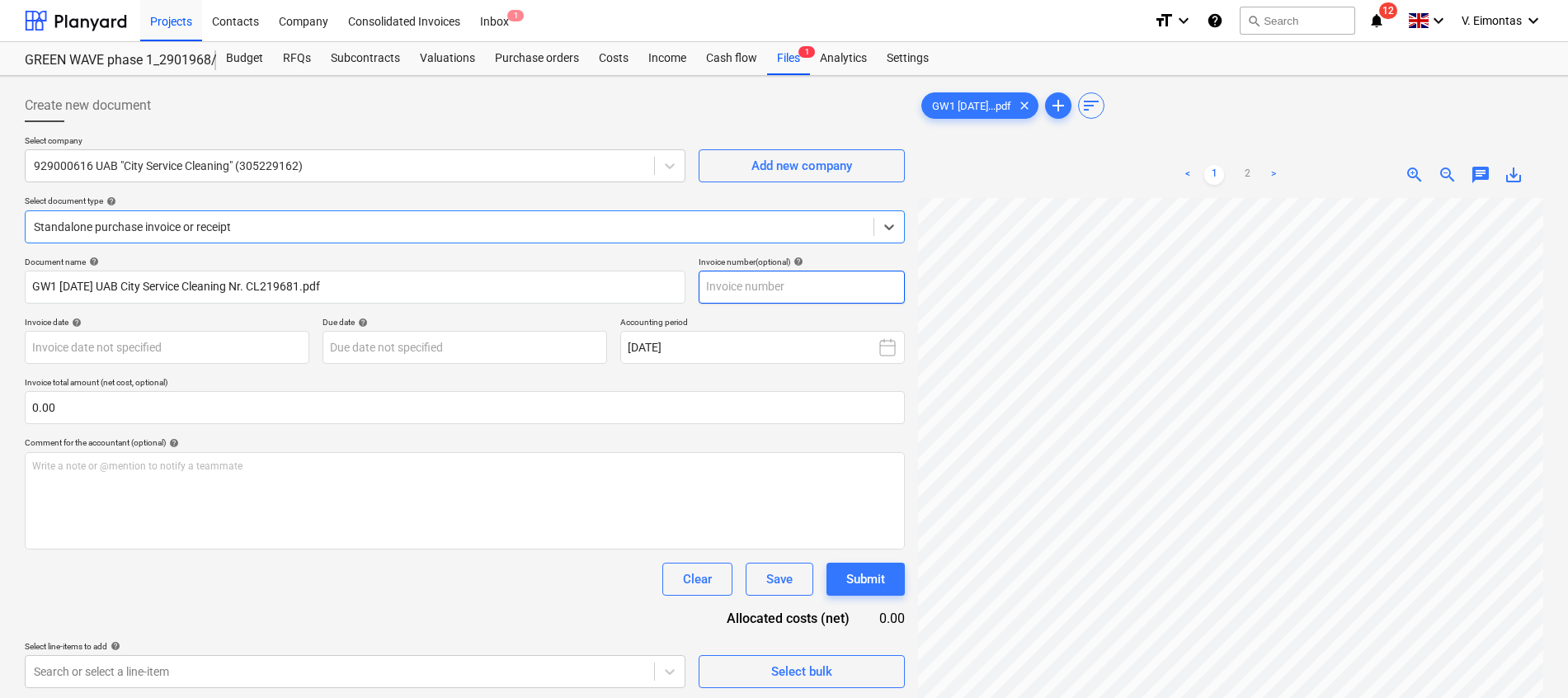
click at [803, 292] on input "text" at bounding box center [801, 286] width 206 height 33
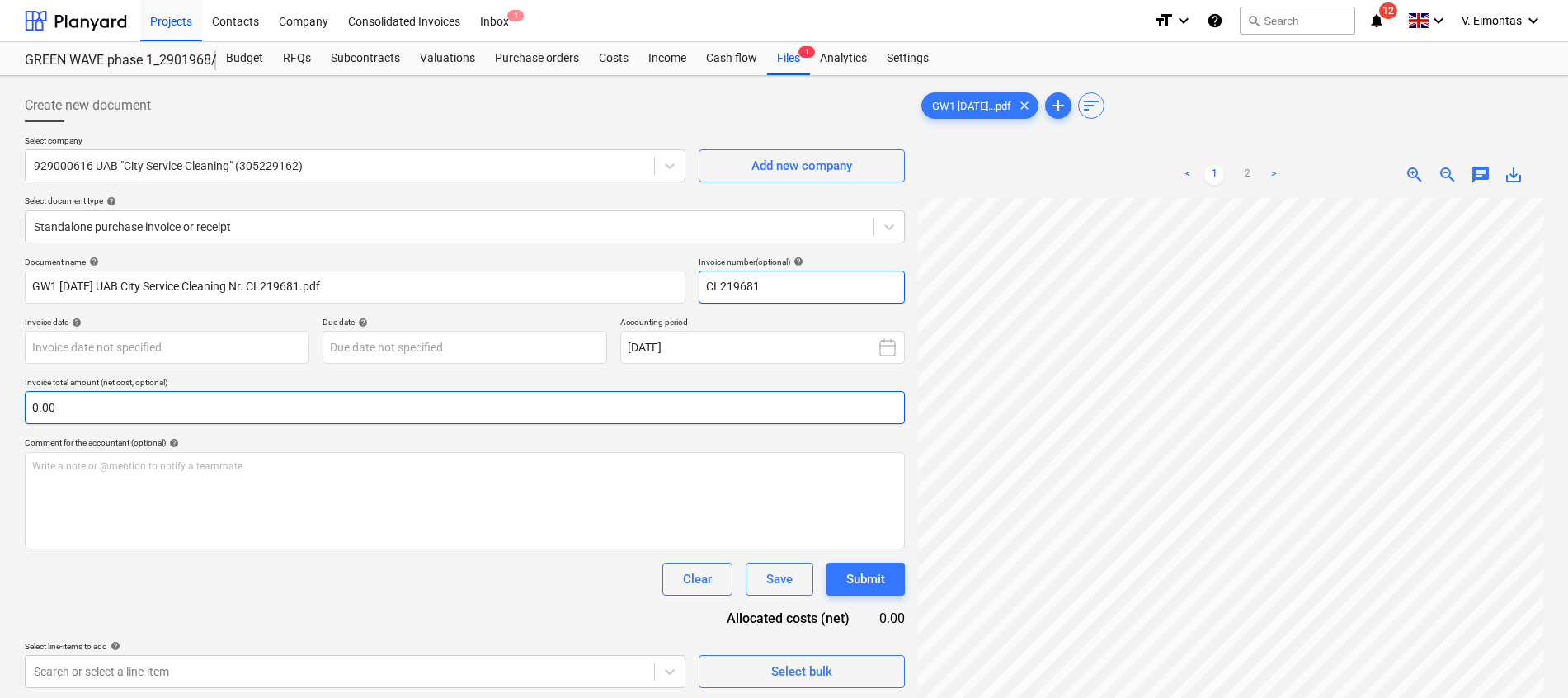
type input "CL219681"
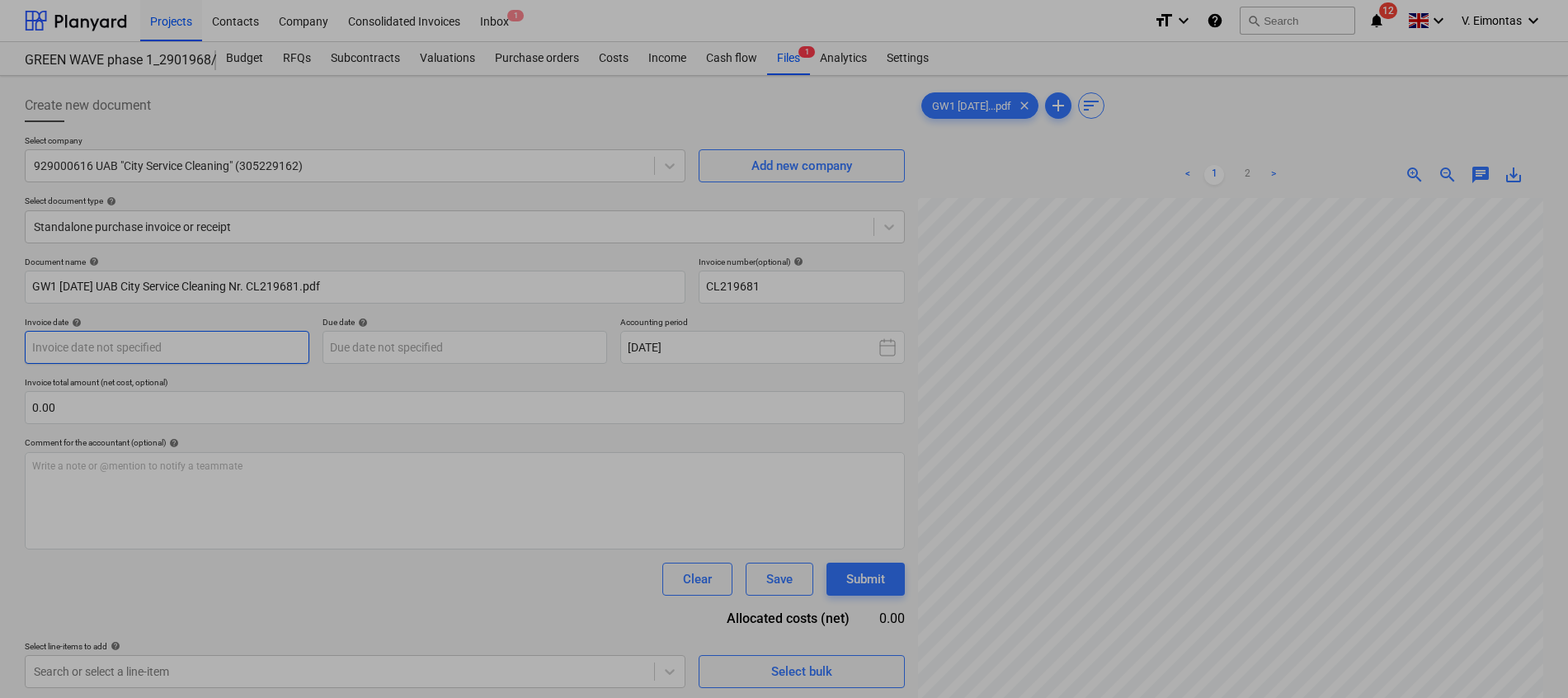
click at [179, 347] on body "Projects Contacts Company Consolidated Invoices Inbox 1 format_size keyboard_ar…" at bounding box center [784, 349] width 1568 height 698
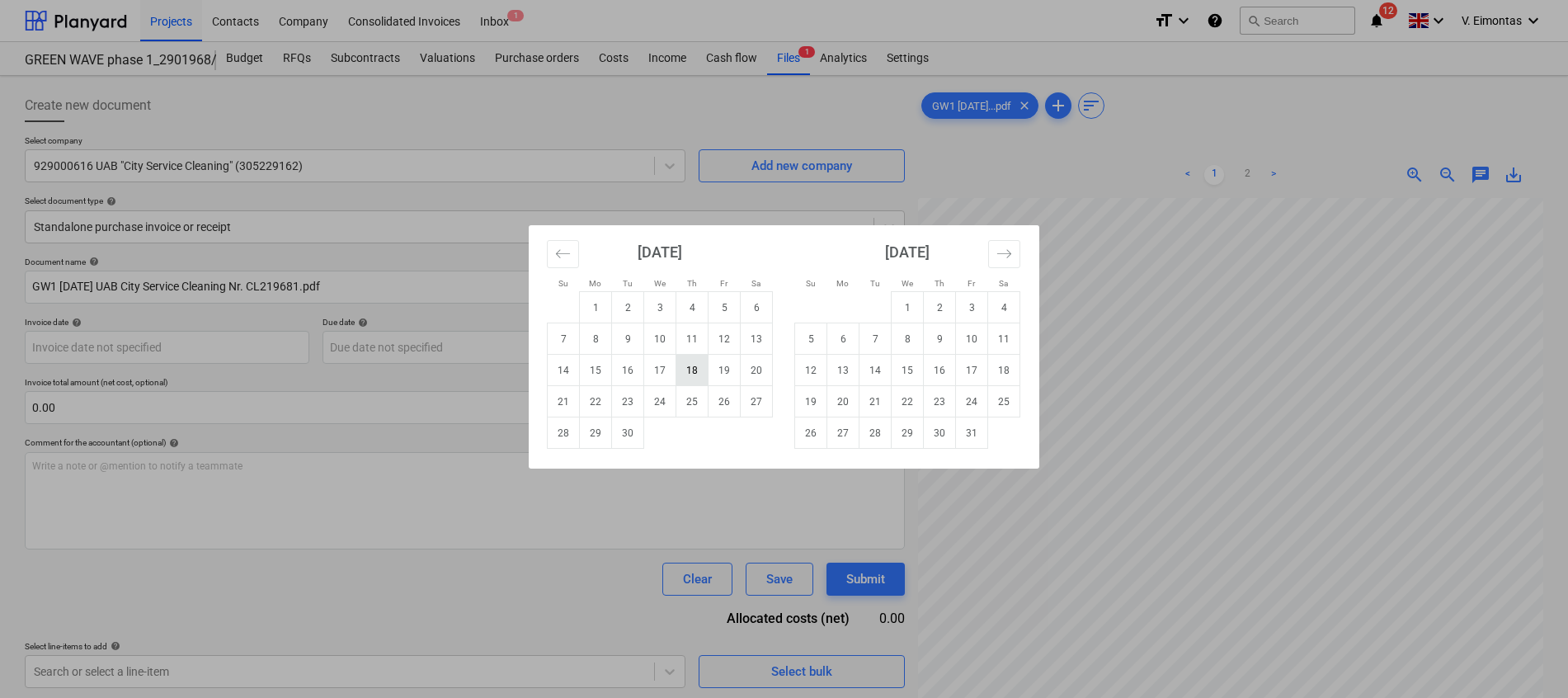
click at [688, 370] on td "18" at bounding box center [692, 370] width 32 height 32
type input "[DATE]"
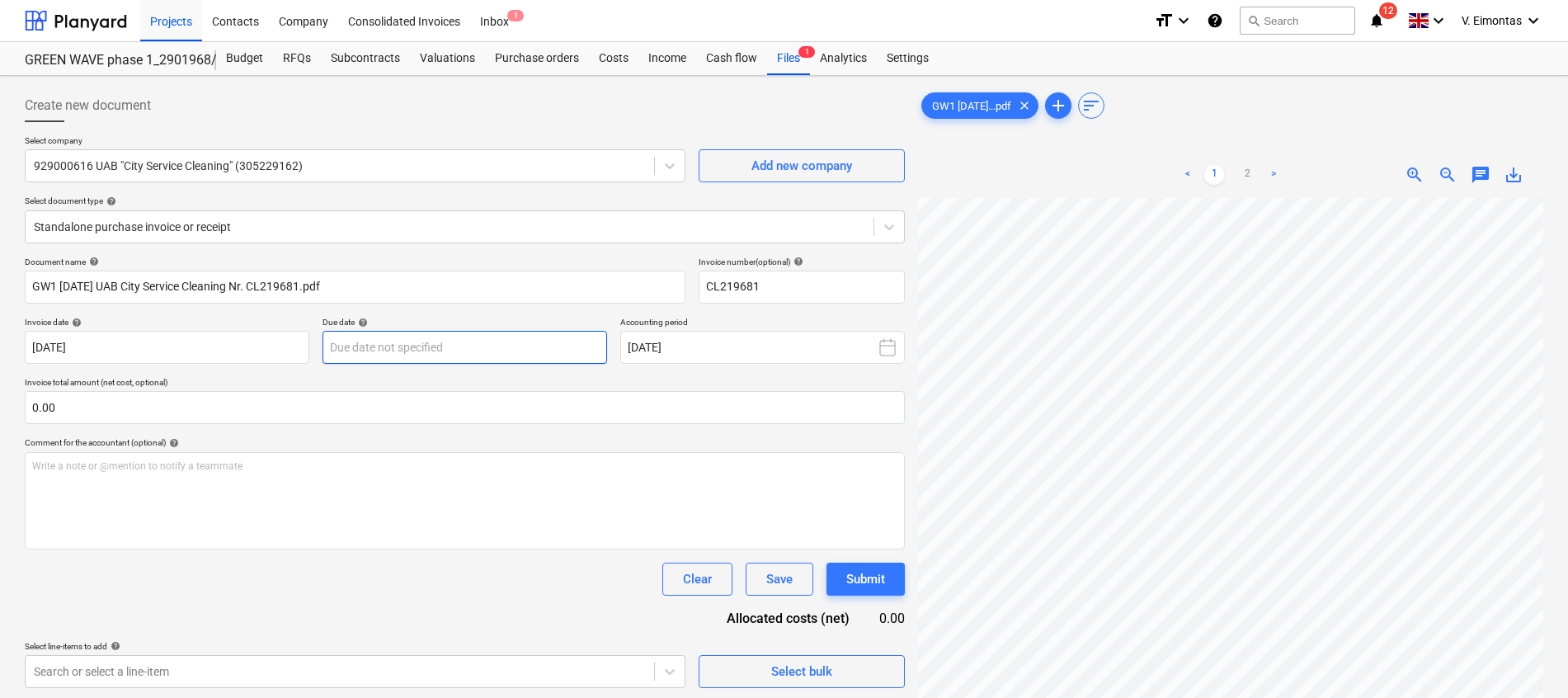
click at [450, 345] on body "Projects Contacts Company Consolidated Invoices Inbox 1 format_size keyboard_ar…" at bounding box center [784, 349] width 1568 height 698
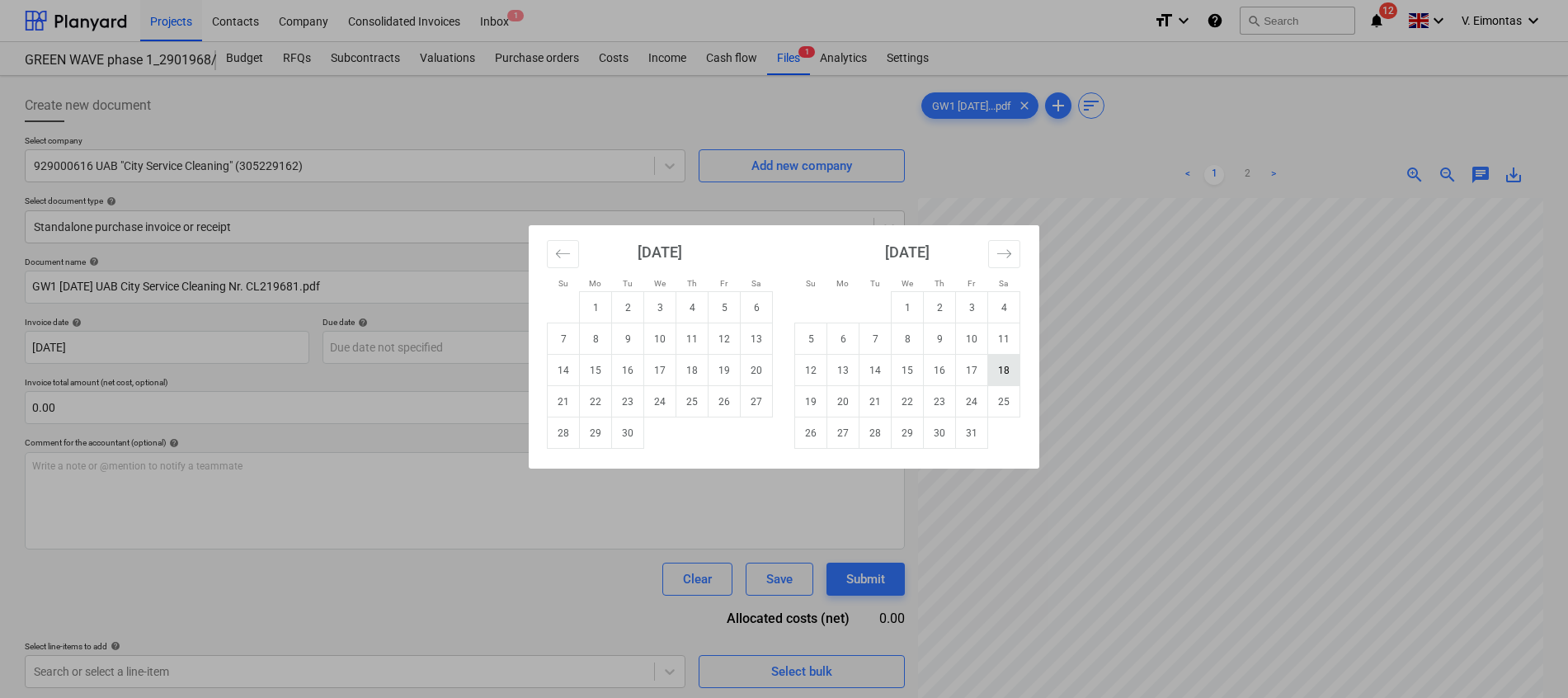
click at [1007, 368] on td "18" at bounding box center [1003, 370] width 32 height 32
type input "[DATE]"
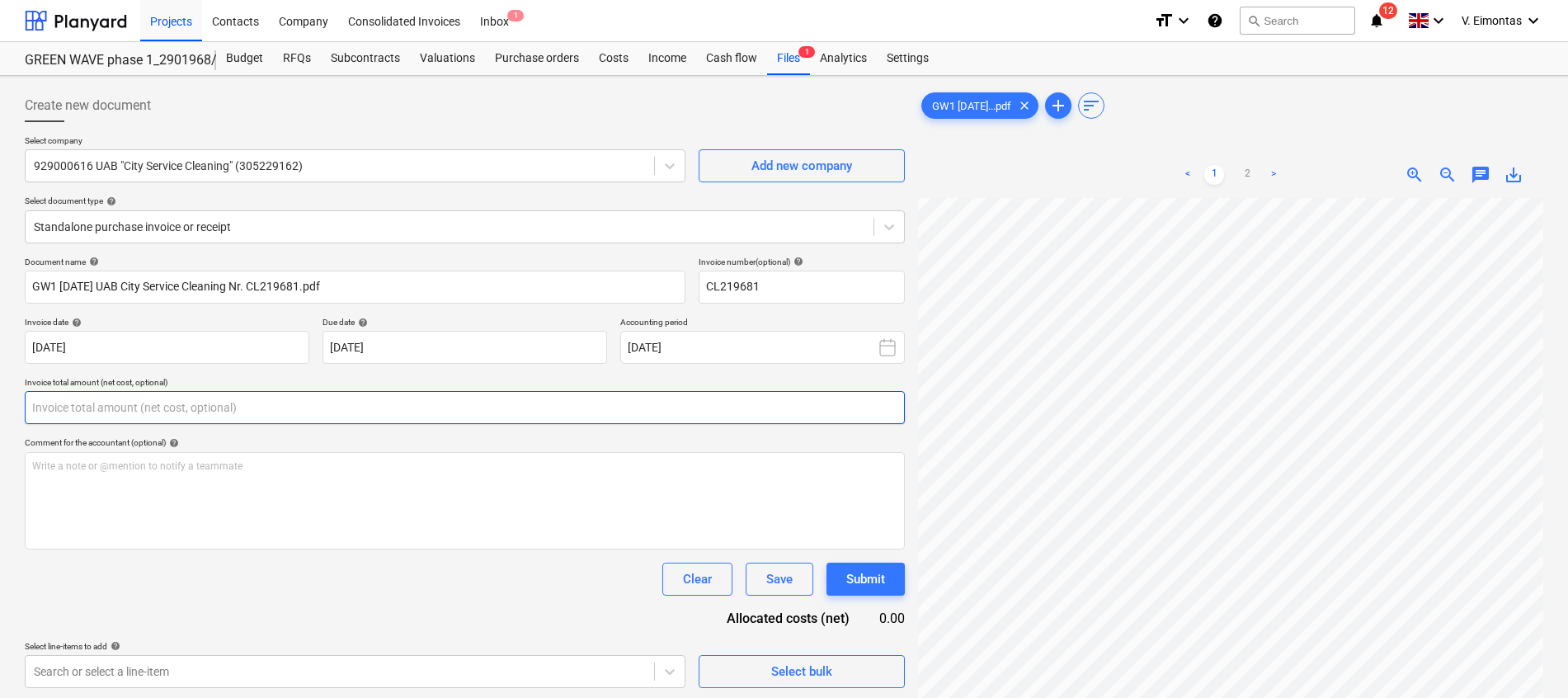
click at [243, 412] on input "text" at bounding box center [464, 407] width 880 height 33
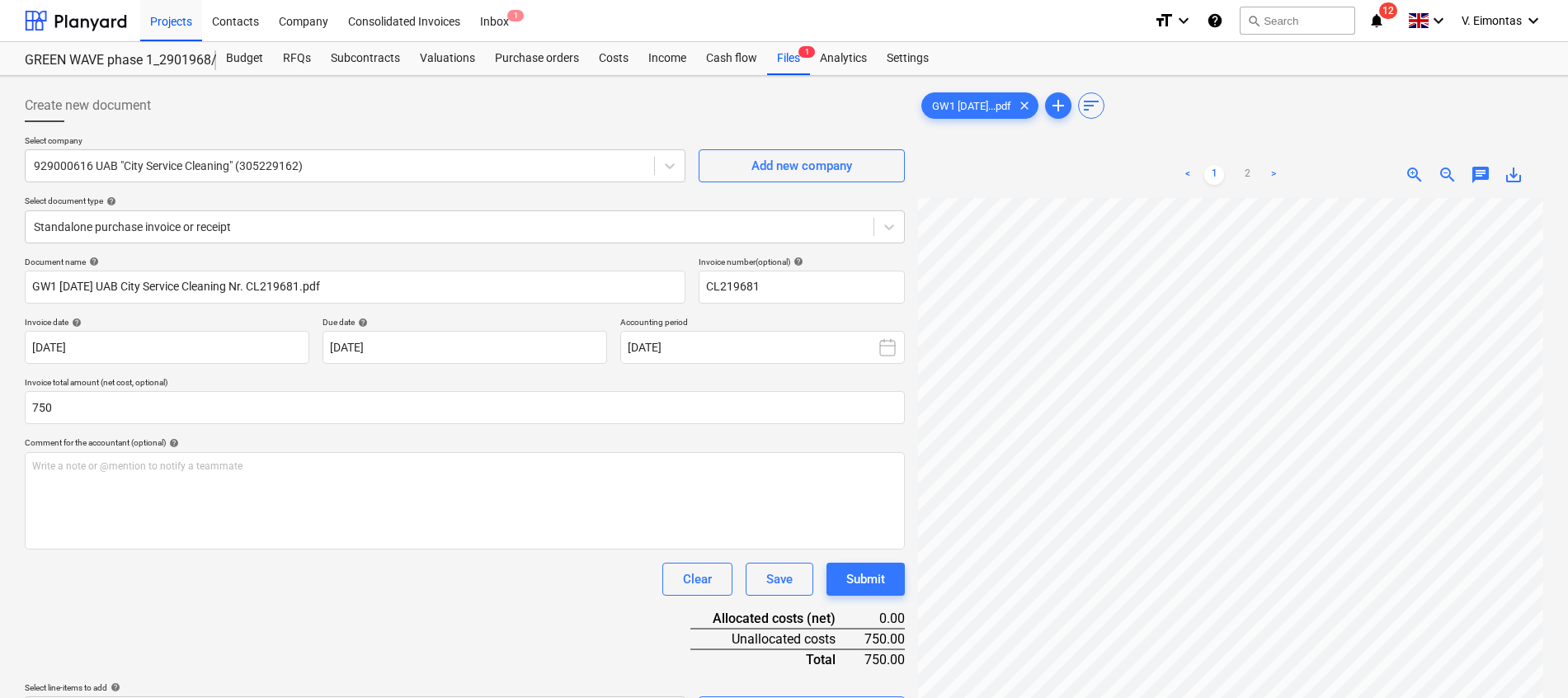
type input "750.00"
click at [260, 606] on div "Document name help GW1 [DATE] UAB City Service Cleaning Nr. CL219681.pdf Invoic…" at bounding box center [464, 492] width 880 height 472
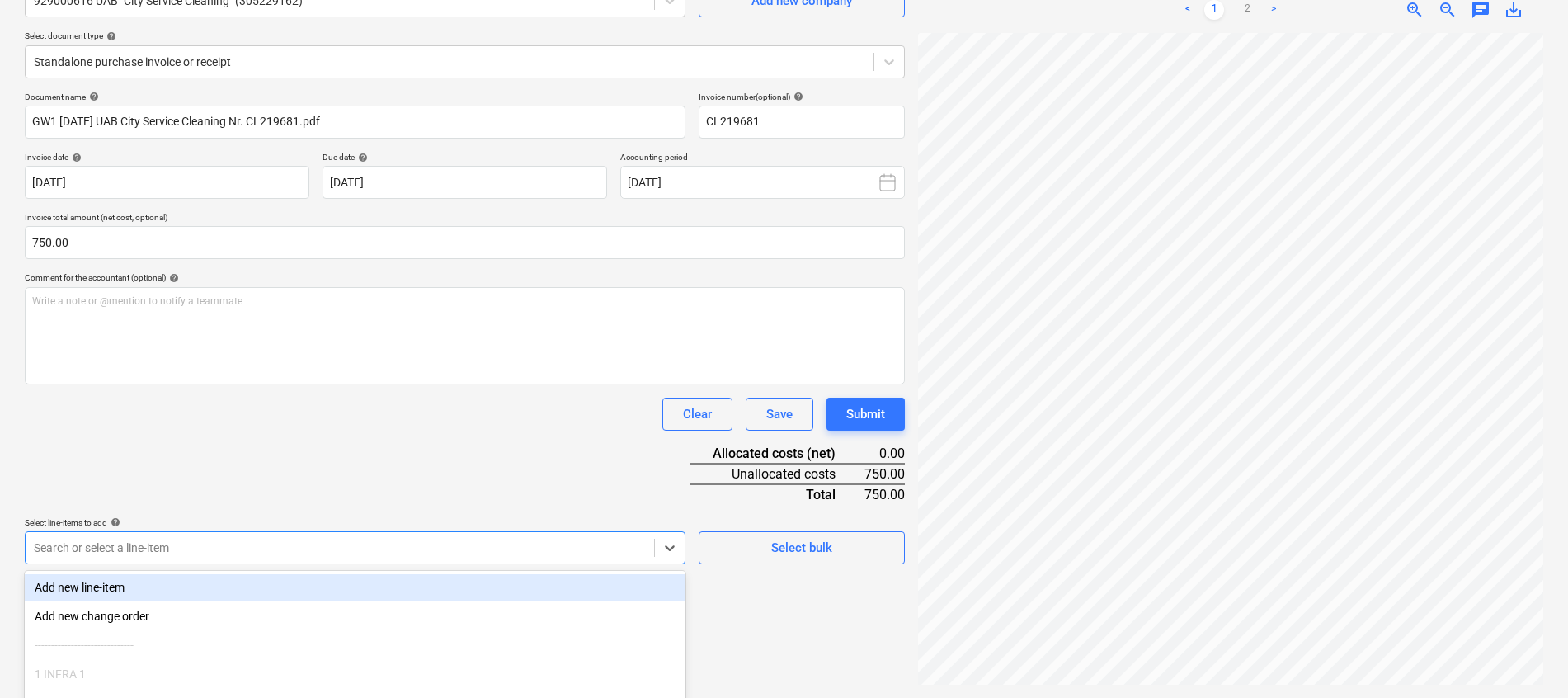
scroll to position [288, 0]
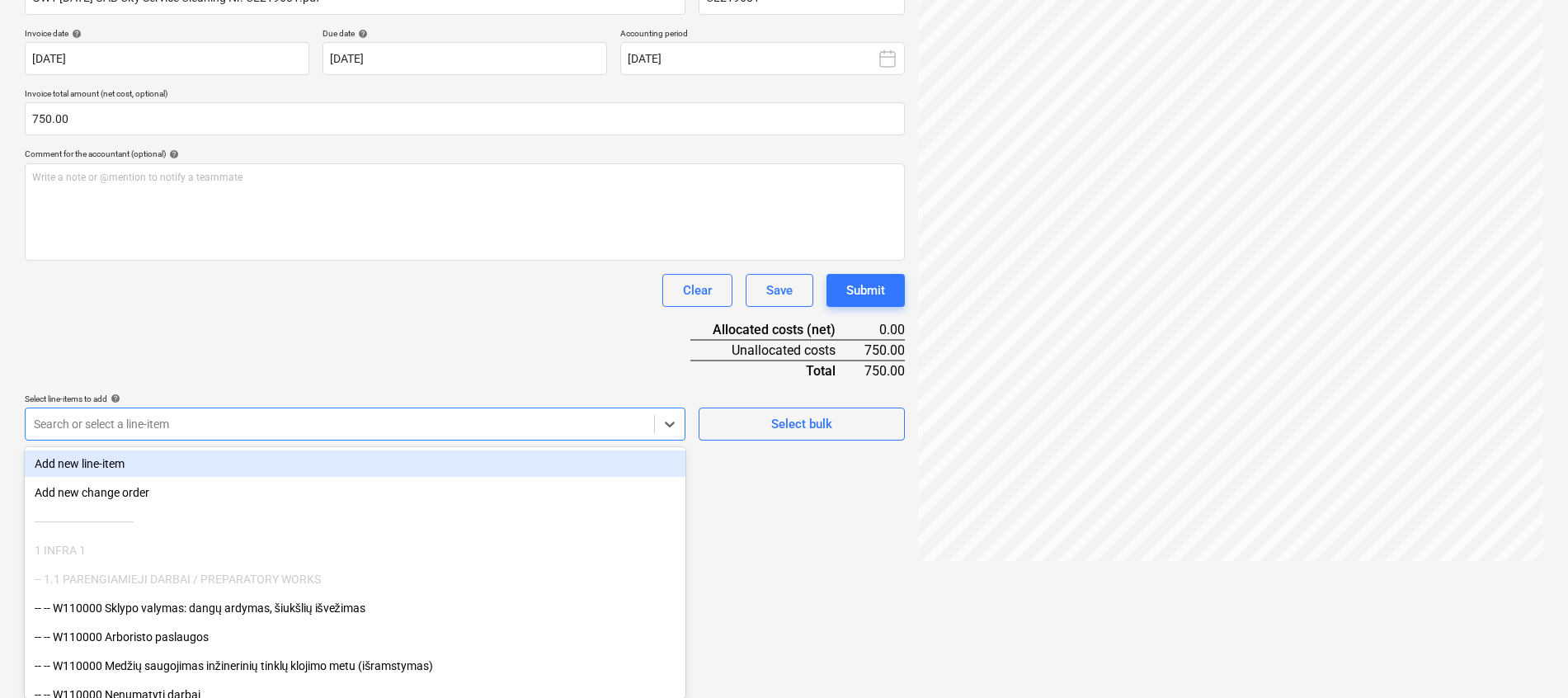
click at [263, 409] on body "Projects Contacts Company Consolidated Invoices Inbox 1 format_size keyboard_ar…" at bounding box center [784, 61] width 1568 height 698
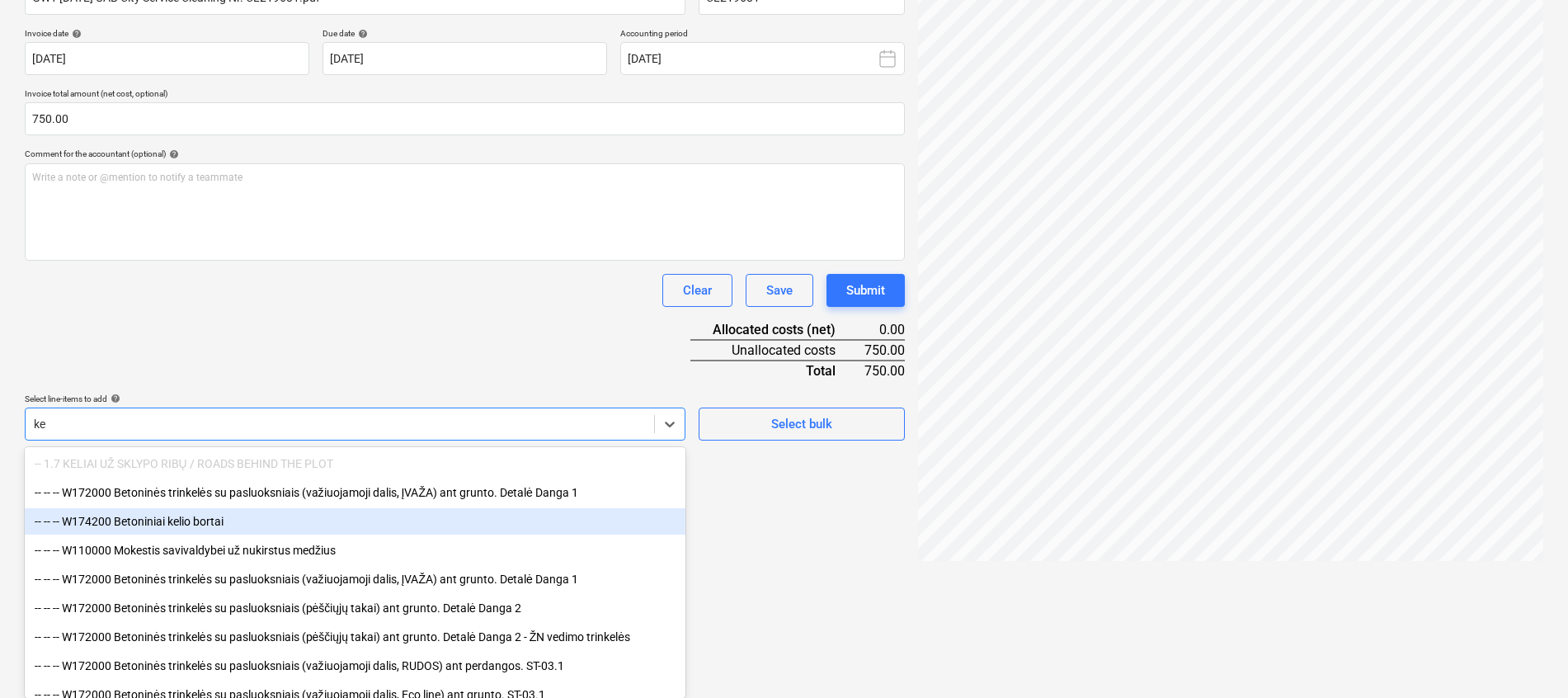
type input "k"
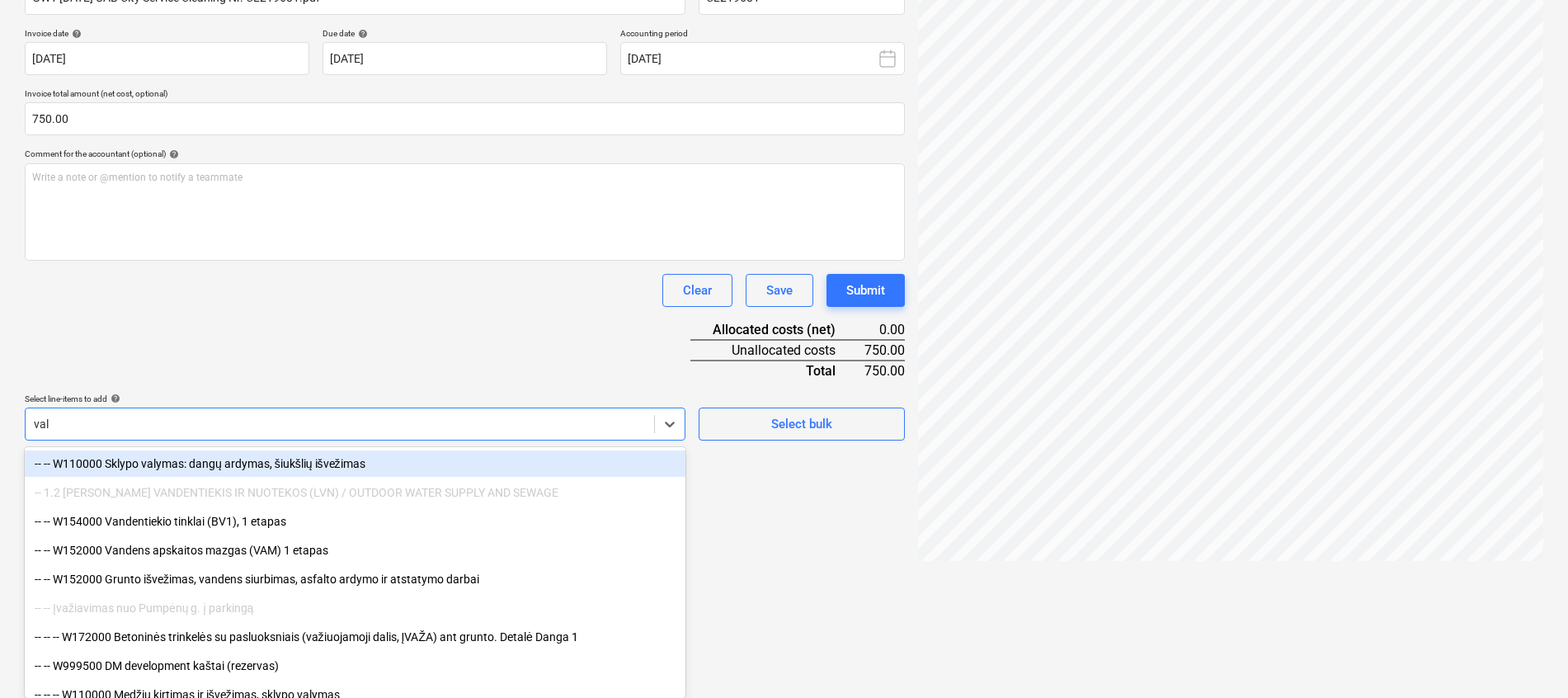
scroll to position [286, 0]
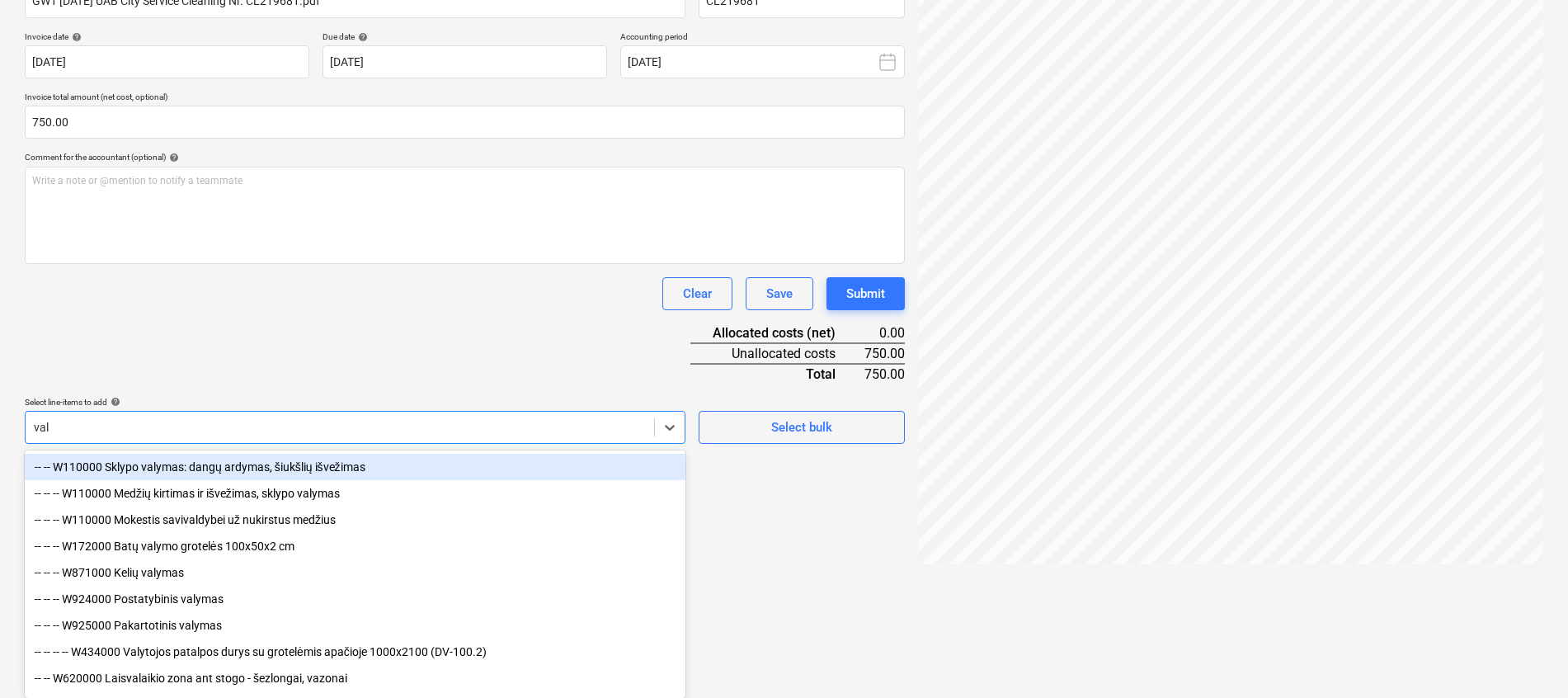
type input "valy"
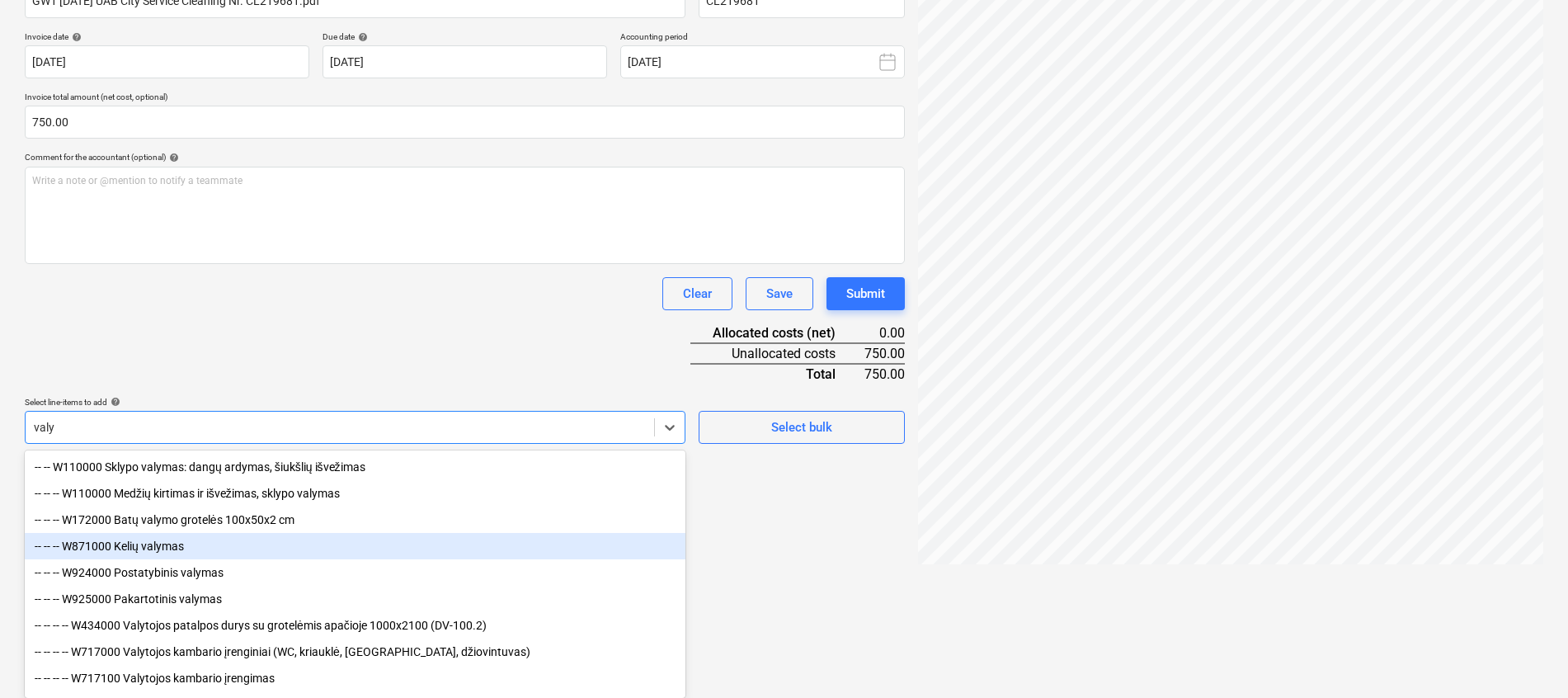
click at [197, 542] on div "-- -- -- W871000 Kelių valymas" at bounding box center [354, 546] width 661 height 26
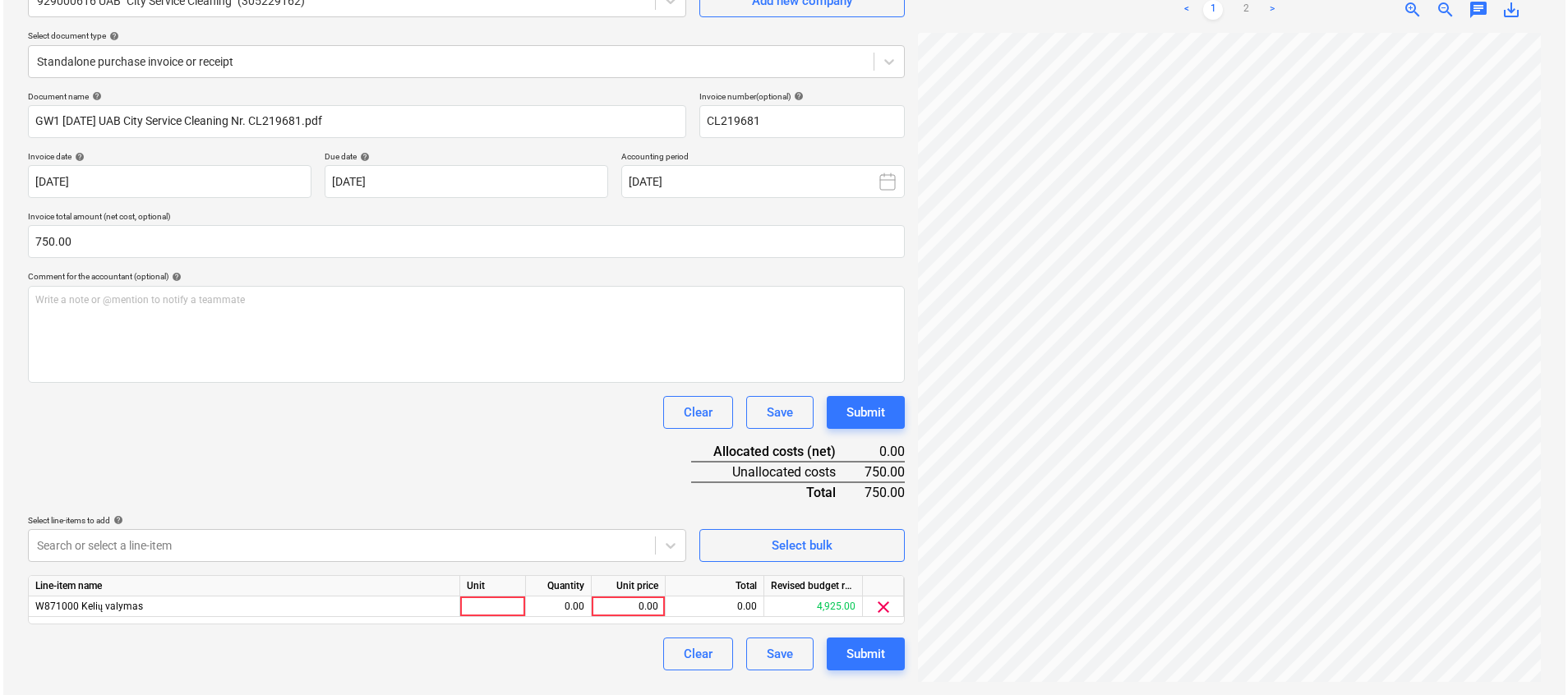
scroll to position [164, 0]
click at [347, 306] on div "Document name help GW1 [DATE] UAB City Service Cleaning Nr. CL219681.pdf Invoic…" at bounding box center [462, 381] width 877 height 579
click at [498, 600] on div at bounding box center [490, 607] width 66 height 21
type input "kompl."
type input "750"
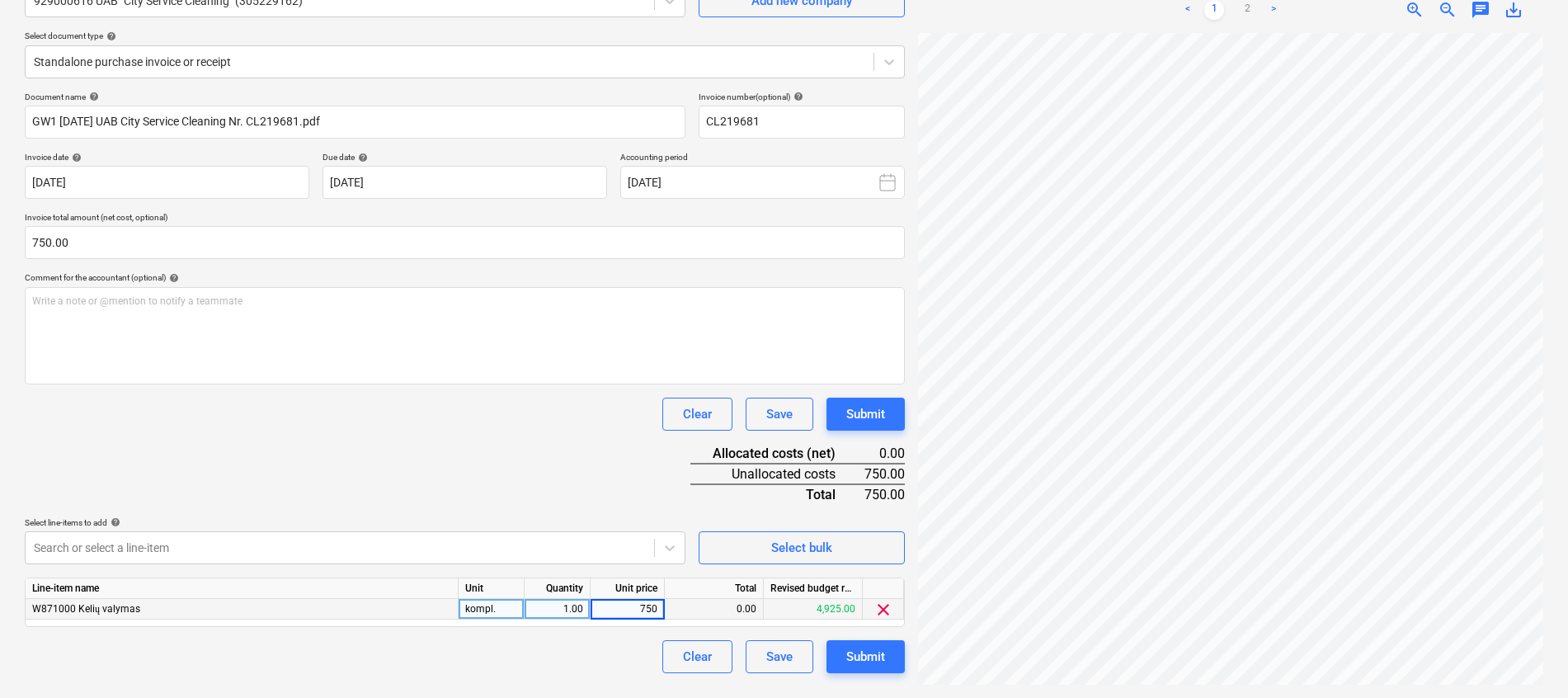
click at [481, 437] on div "Document name help GW1 [DATE] UAB City Service Cleaning Nr. CL219681.pdf Invoic…" at bounding box center [464, 383] width 880 height 582
click at [885, 654] on div "Submit" at bounding box center [866, 656] width 39 height 22
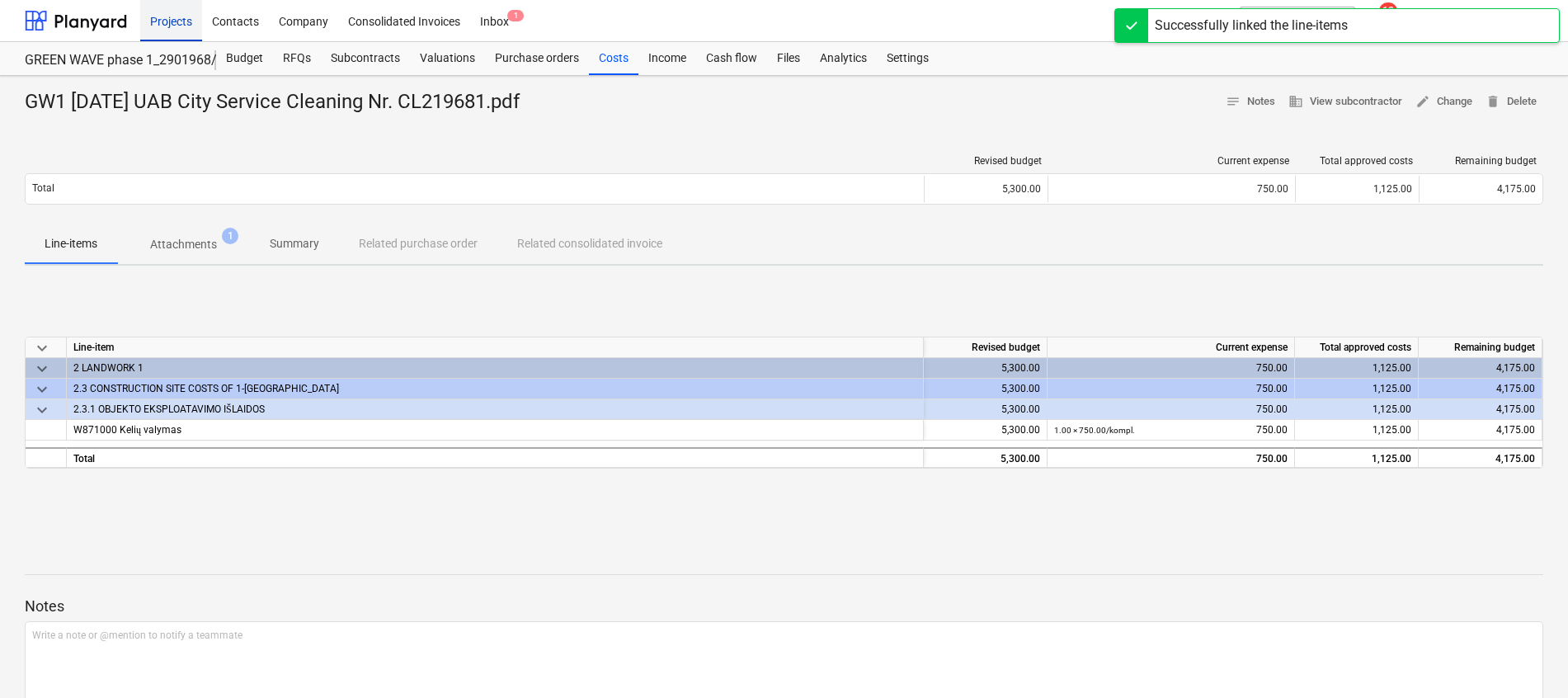
click at [178, 9] on div "Projects" at bounding box center [171, 20] width 62 height 42
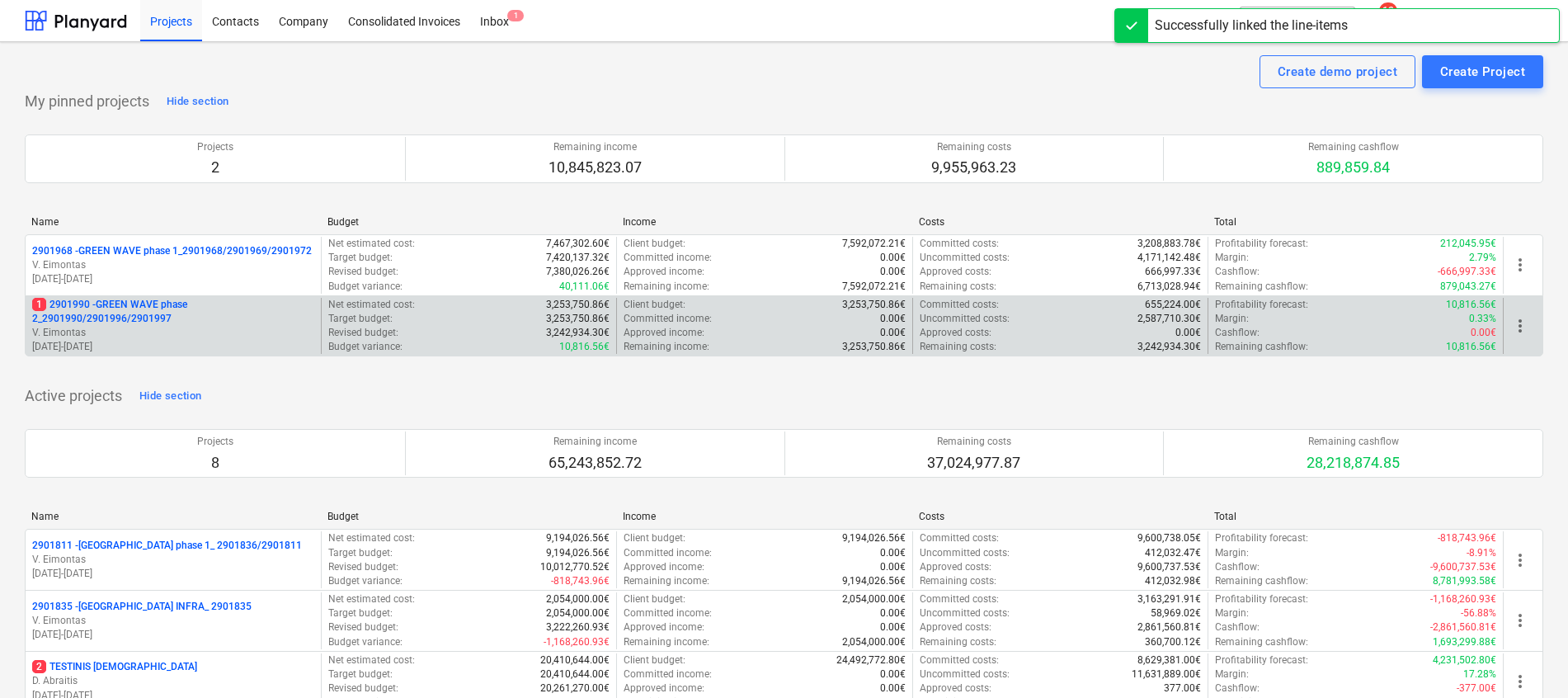
click at [140, 309] on p "1 2901990 - GREEN WAVE phase 2_2901990/2901996/2901997" at bounding box center [172, 311] width 282 height 28
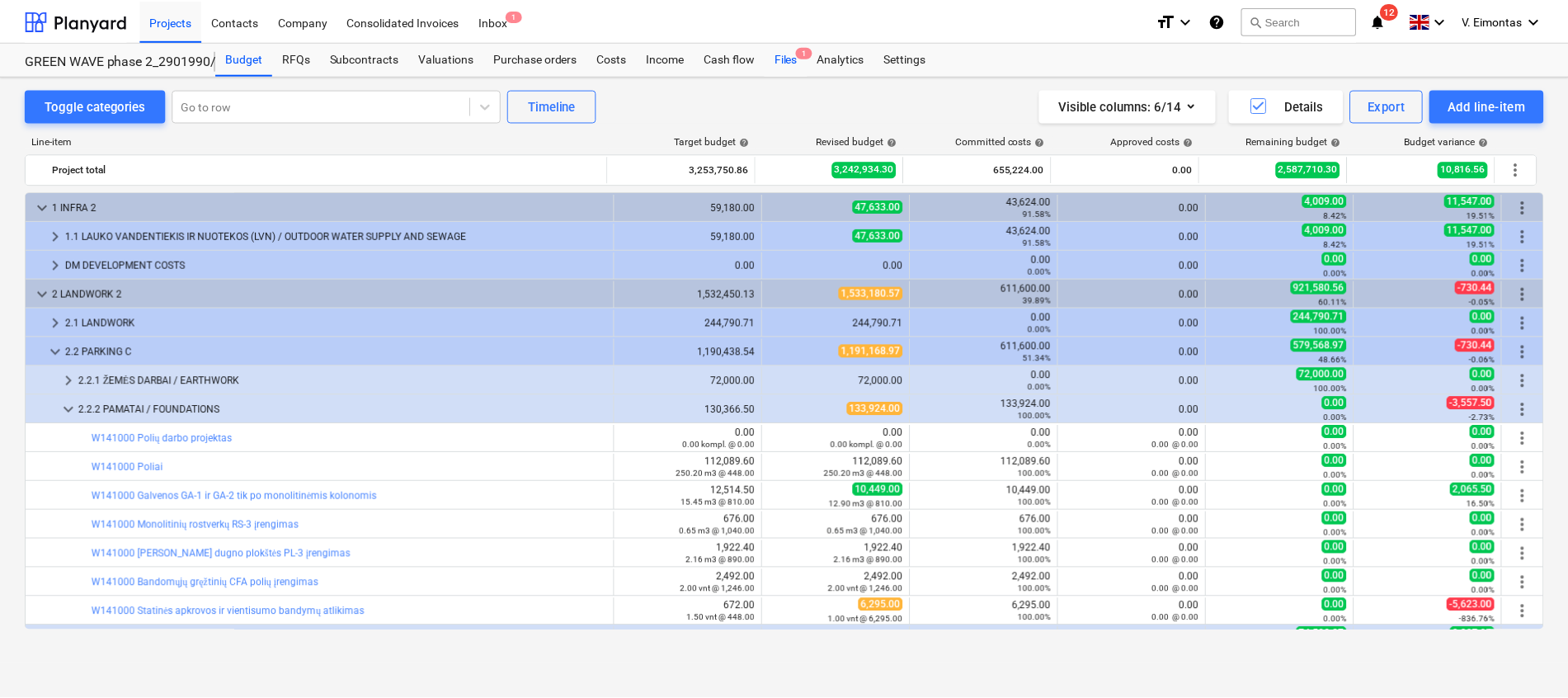
scroll to position [123, 0]
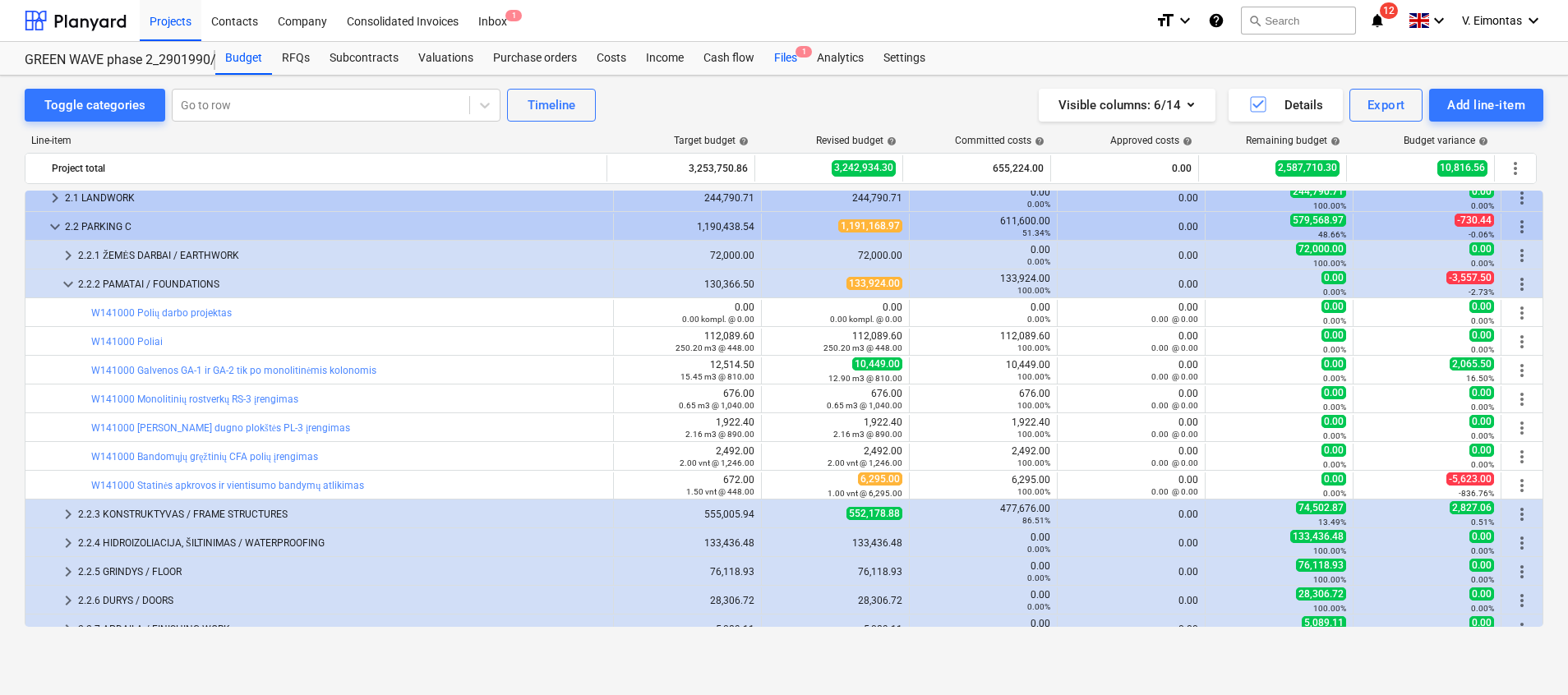
click at [789, 59] on div "Files 1" at bounding box center [785, 58] width 42 height 32
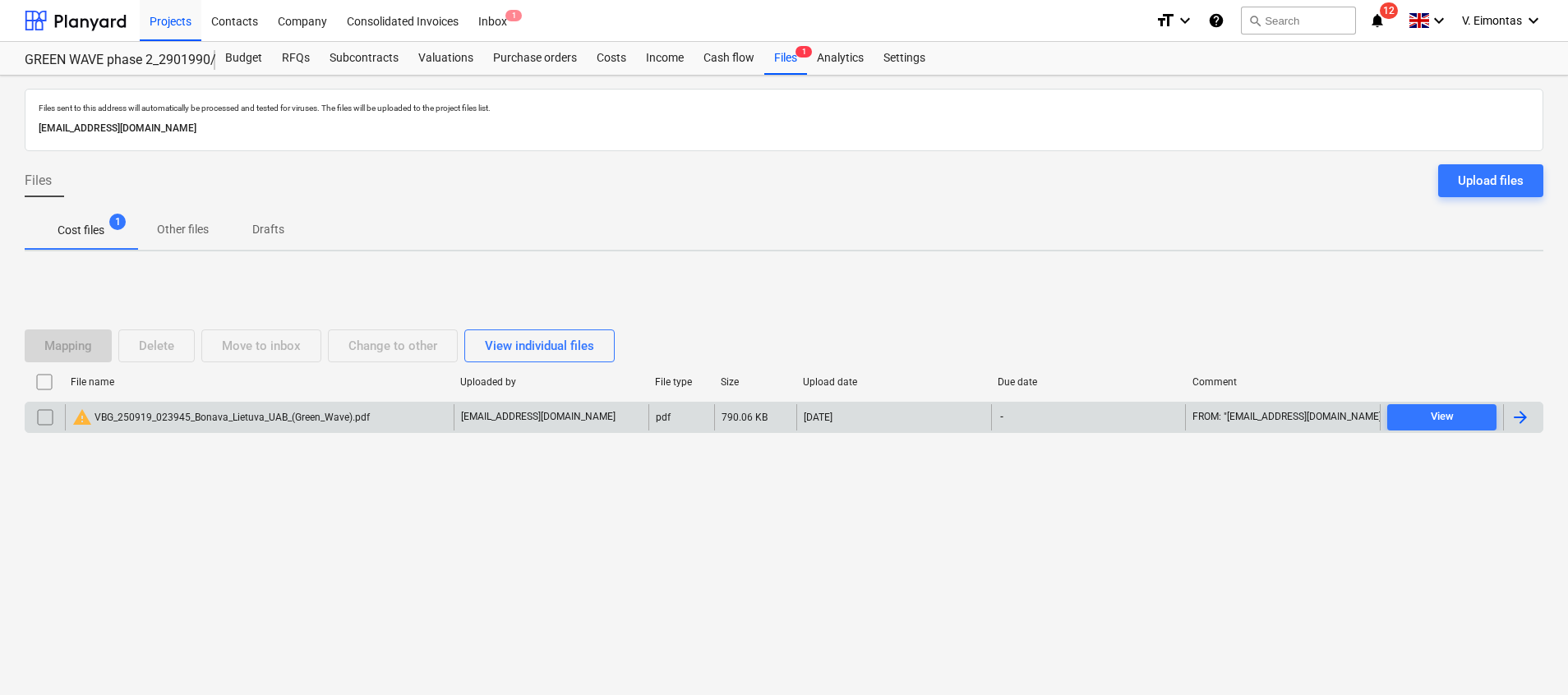
click at [241, 415] on div "warning VBG_250919_023945_Bonava_Lietuva_UAB_(Green_Wave).pdf" at bounding box center [220, 417] width 297 height 20
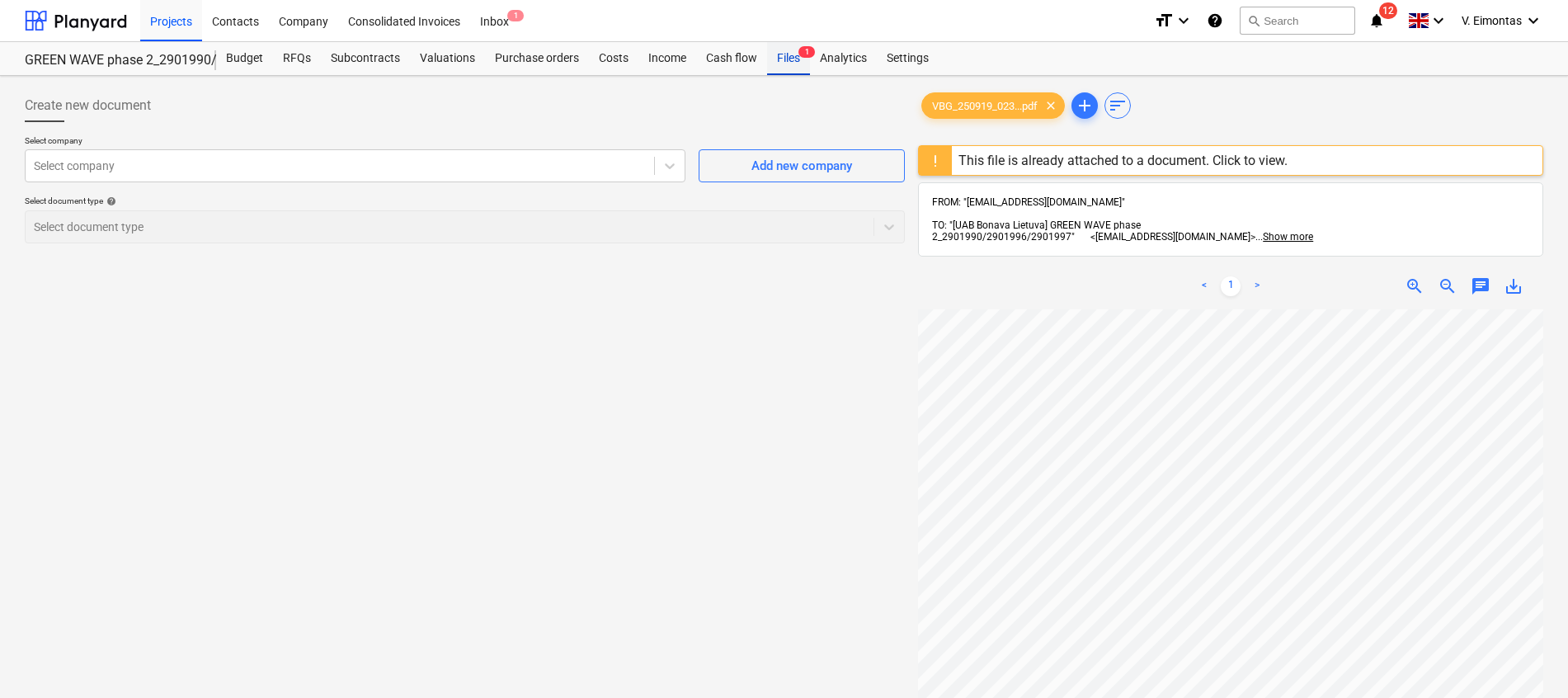
click at [786, 54] on div "Files 1" at bounding box center [788, 58] width 43 height 33
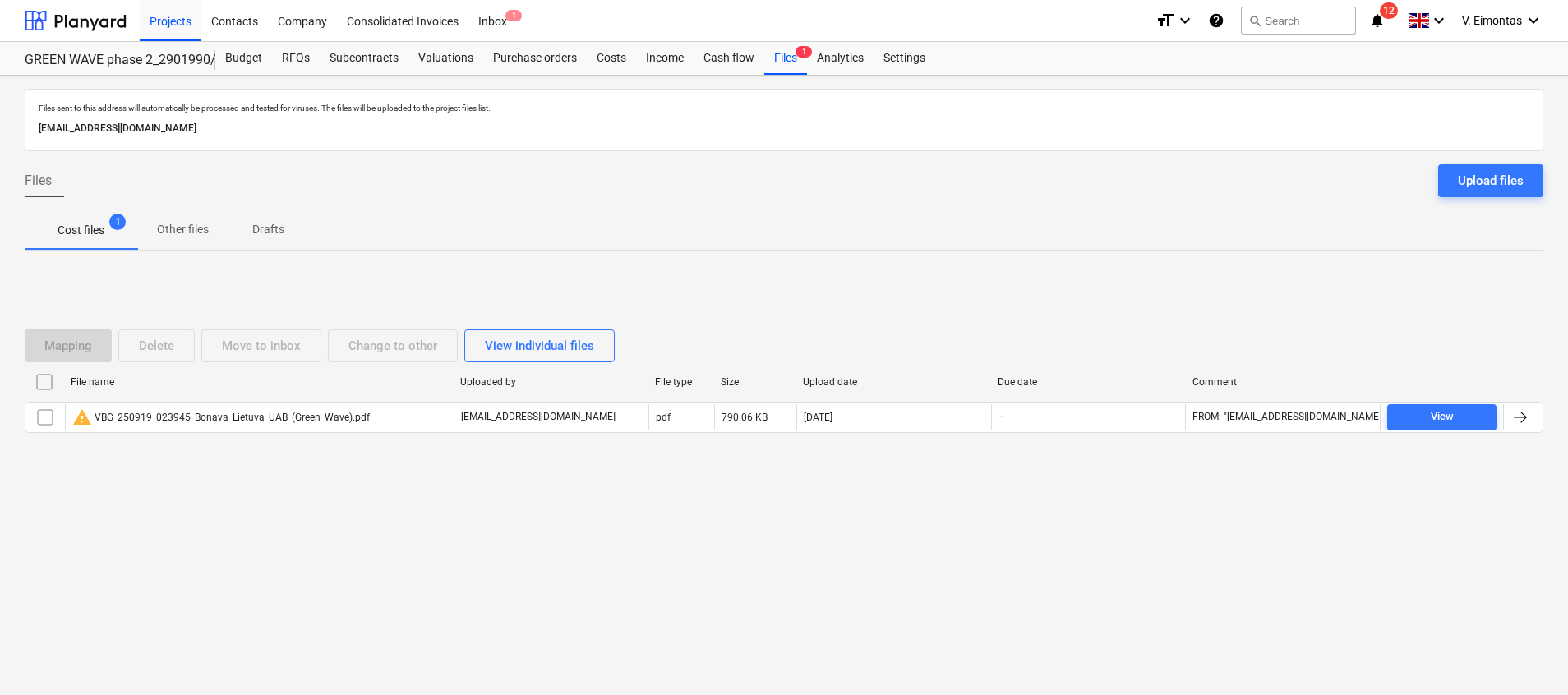
click at [57, 378] on input "checkbox" at bounding box center [44, 382] width 26 height 26
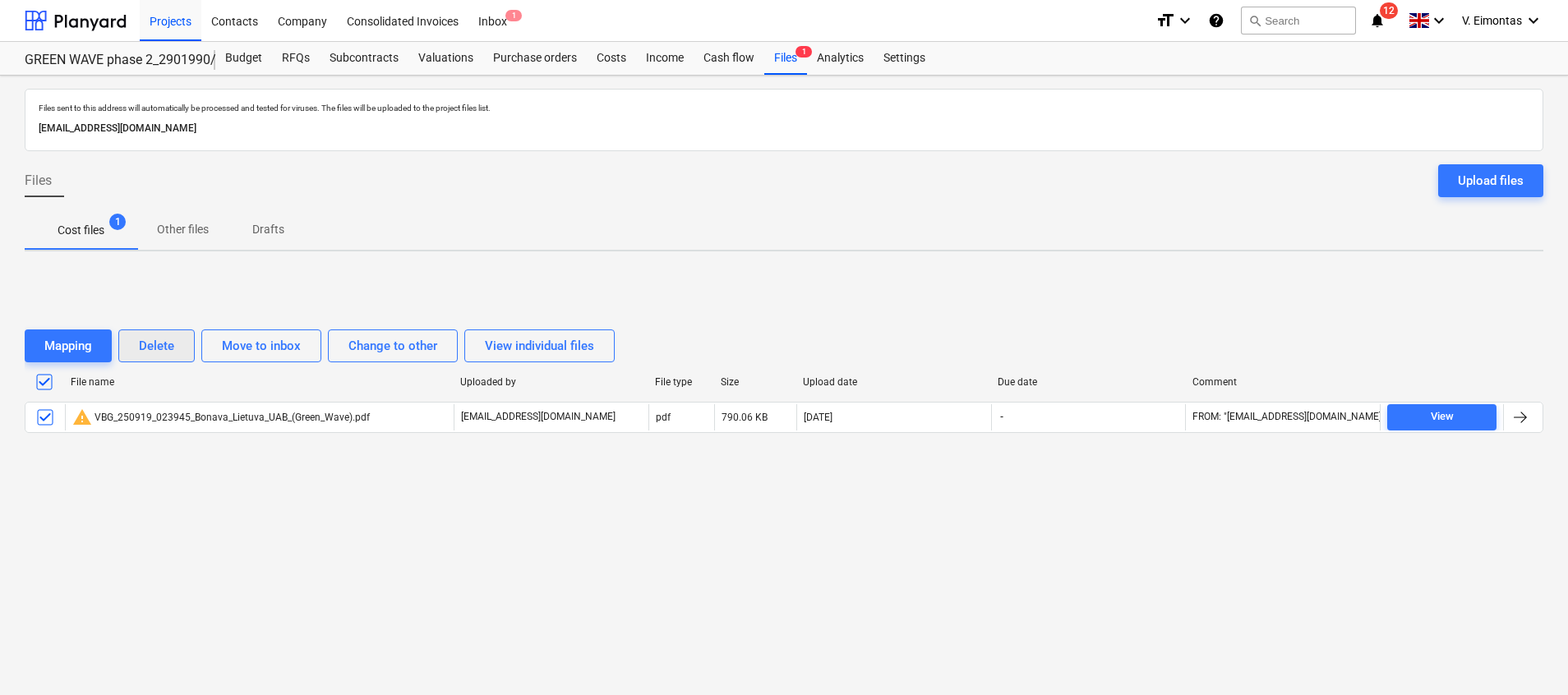
click at [157, 345] on div "Delete" at bounding box center [156, 346] width 35 height 22
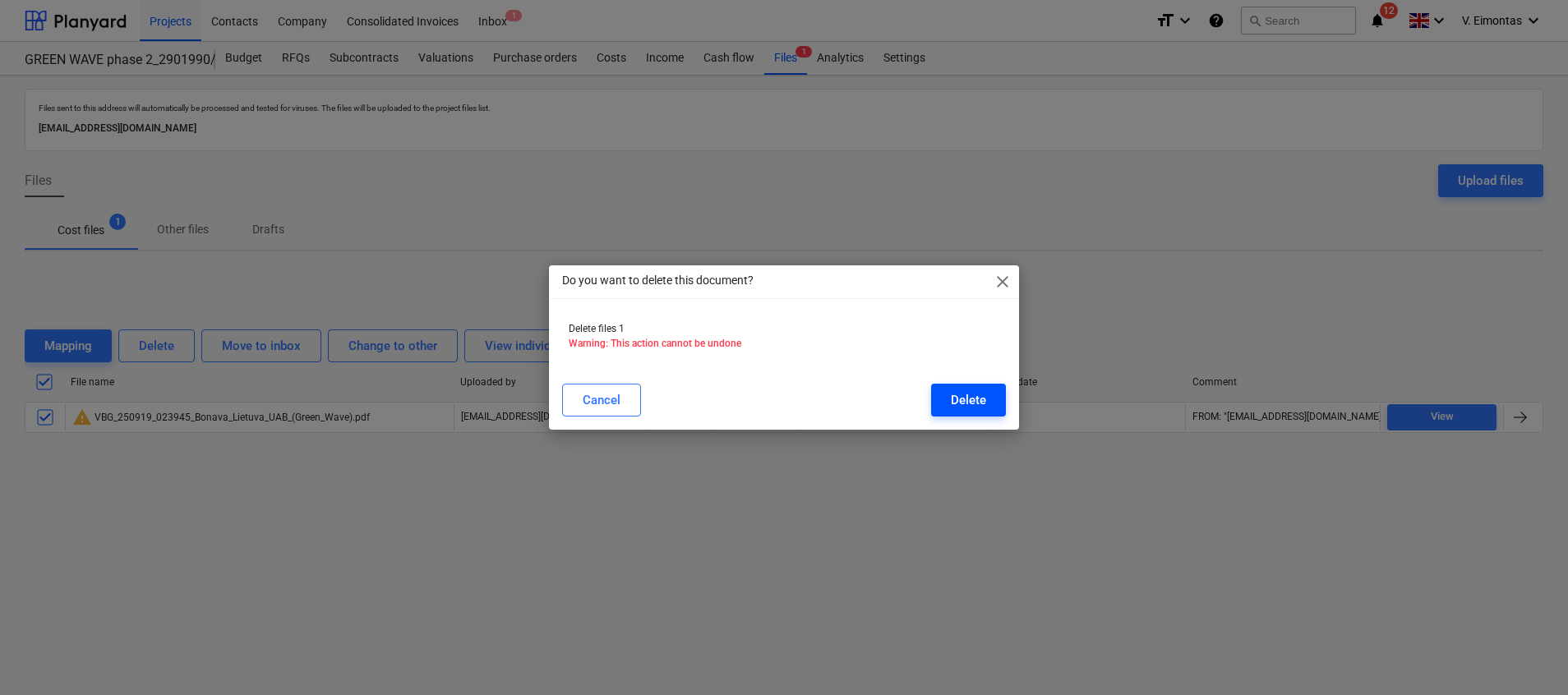
click at [970, 411] on button "Delete" at bounding box center [968, 400] width 75 height 32
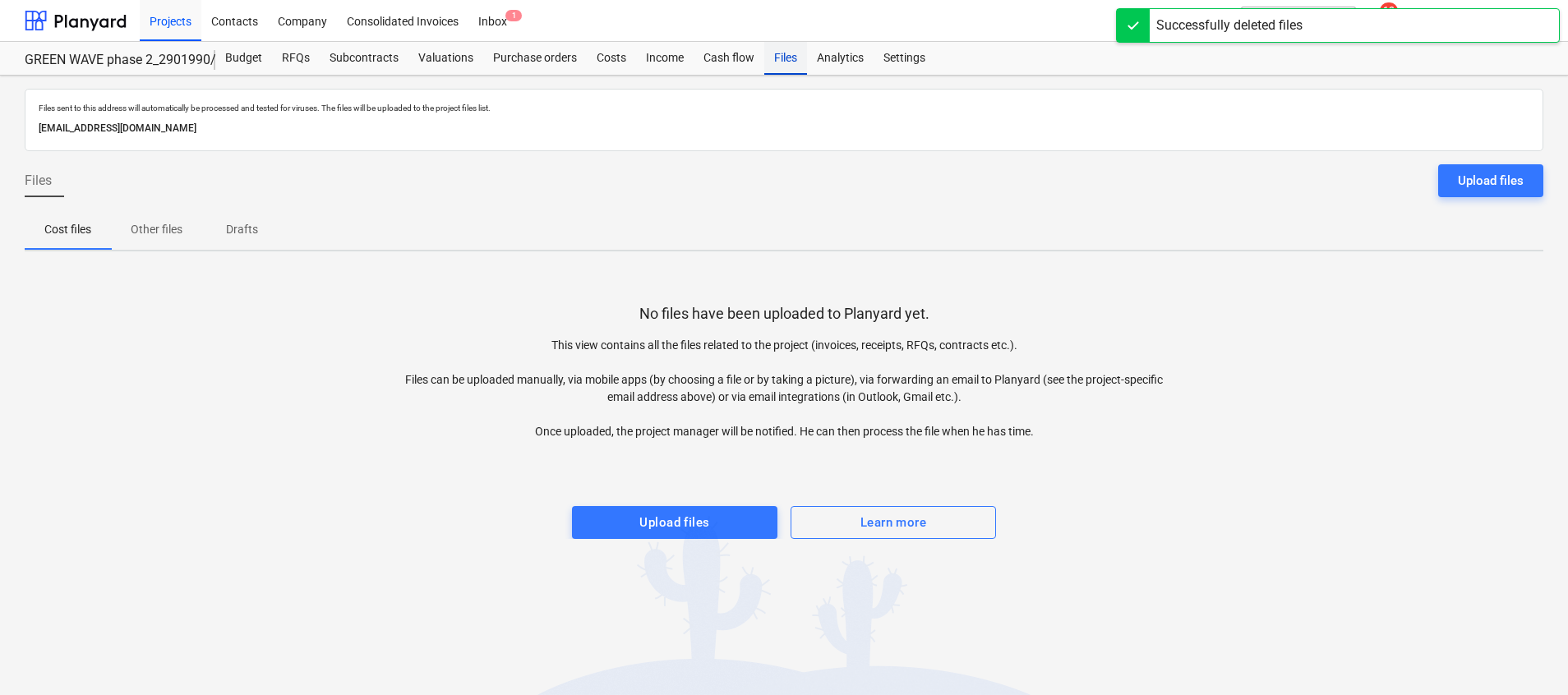
click at [793, 62] on div "Files" at bounding box center [785, 58] width 42 height 32
click at [175, 23] on div "Projects" at bounding box center [171, 20] width 61 height 42
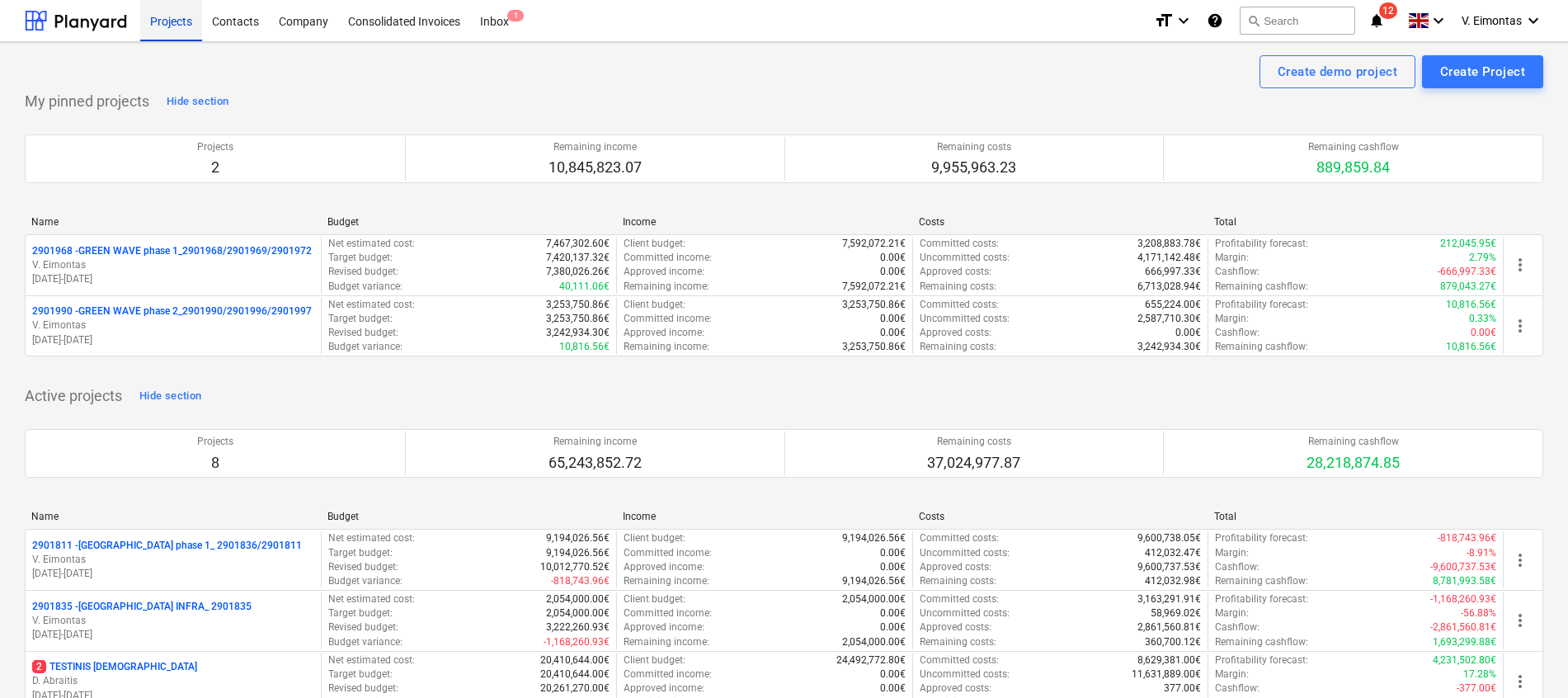
drag, startPoint x: 187, startPoint y: 28, endPoint x: 193, endPoint y: 5, distance: 23.8
click at [187, 28] on div "Projects" at bounding box center [171, 20] width 62 height 42
